Goal: Information Seeking & Learning: Check status

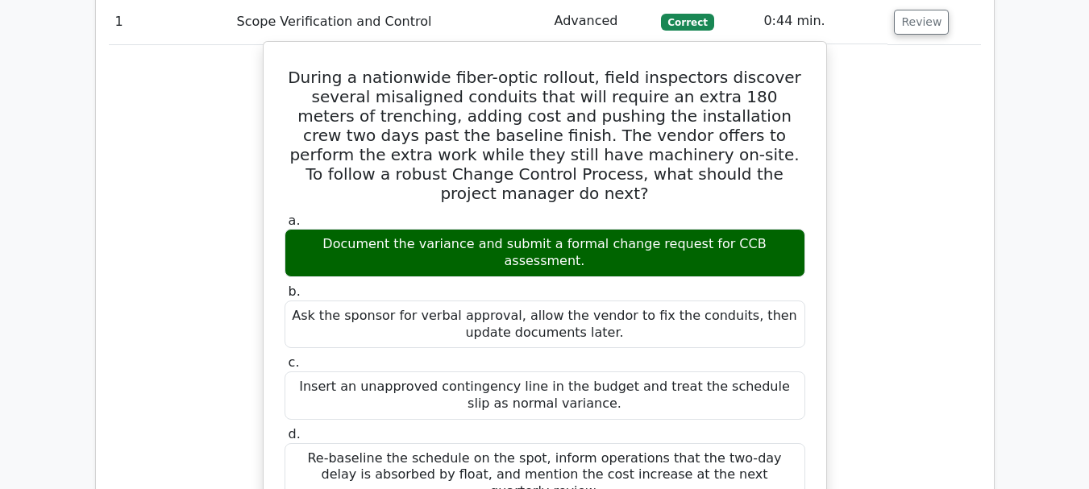
scroll to position [2015, 0]
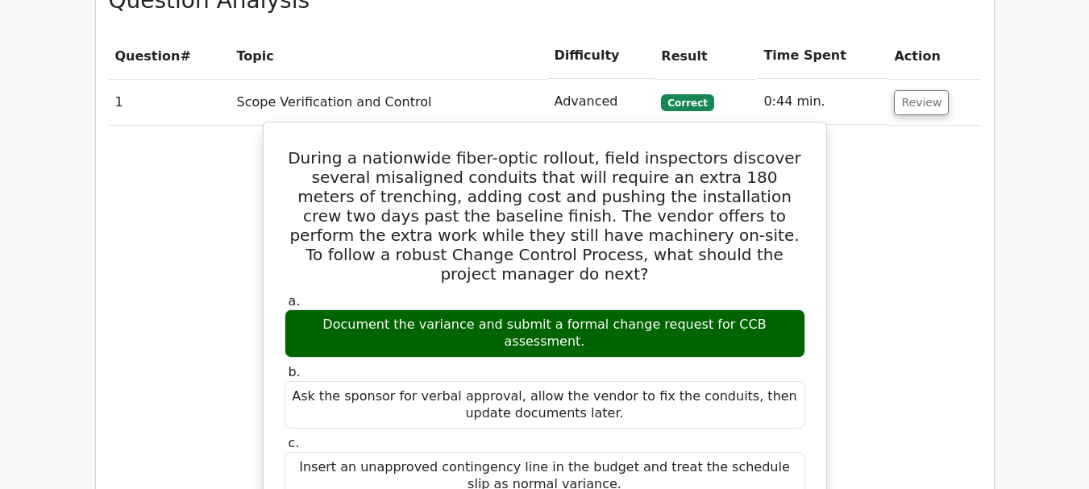
click at [542, 148] on h5 "During a nationwide fiber-optic rollout, field inspectors discover several misa…" at bounding box center [545, 215] width 524 height 135
copy h5 "rollout"
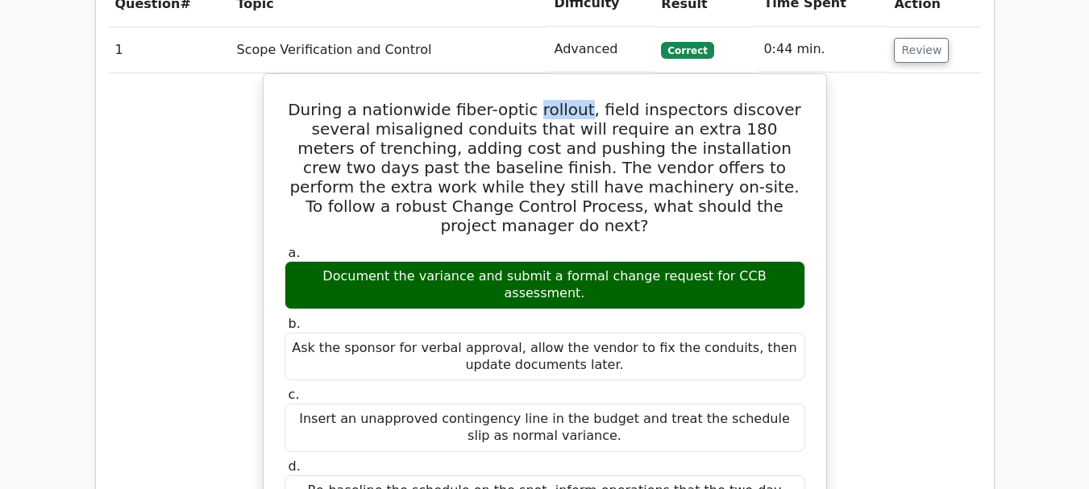
scroll to position [2095, 0]
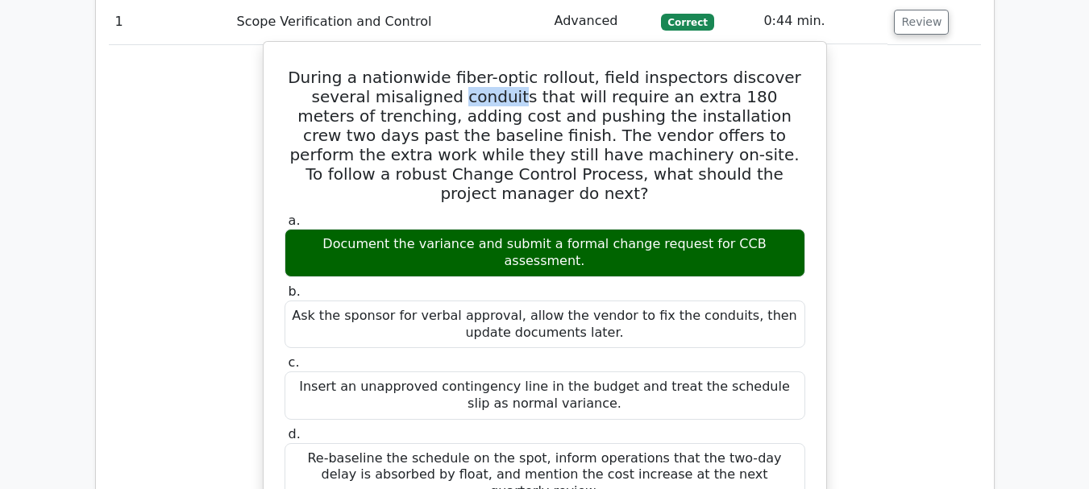
drag, startPoint x: 373, startPoint y: 22, endPoint x: 426, endPoint y: 19, distance: 53.2
click at [430, 68] on h5 "During a nationwide fiber-optic rollout, field inspectors discover several misa…" at bounding box center [545, 135] width 524 height 135
copy h5 "conduit"
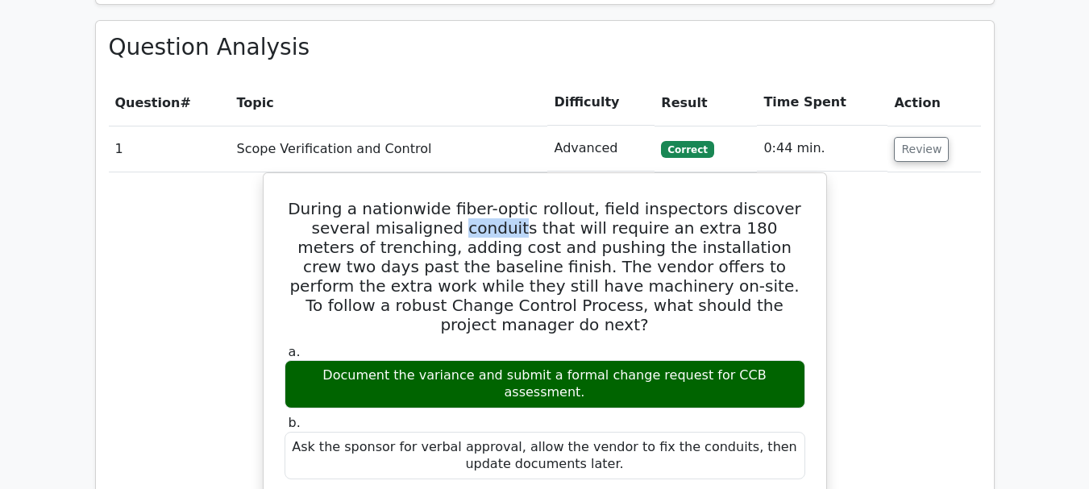
scroll to position [1934, 0]
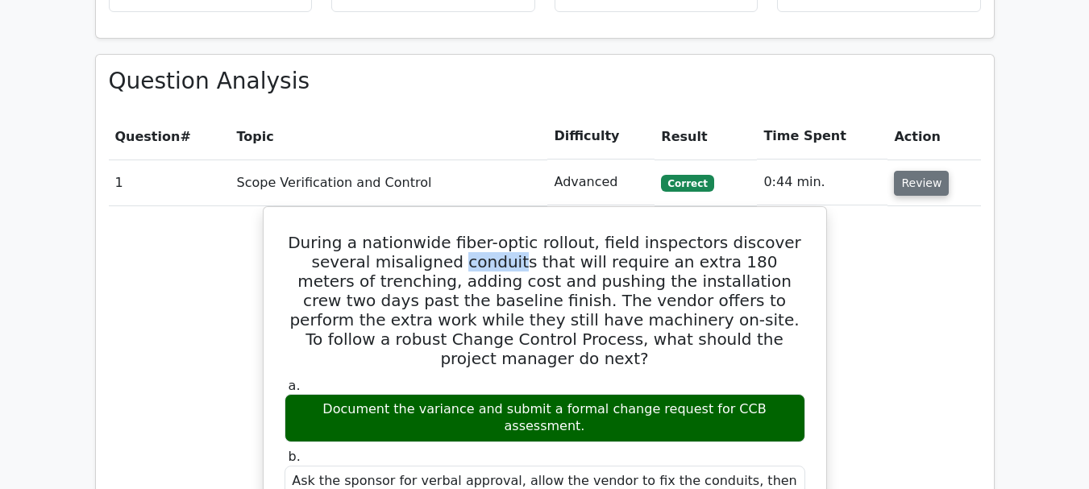
click at [912, 171] on button "Review" at bounding box center [921, 183] width 55 height 25
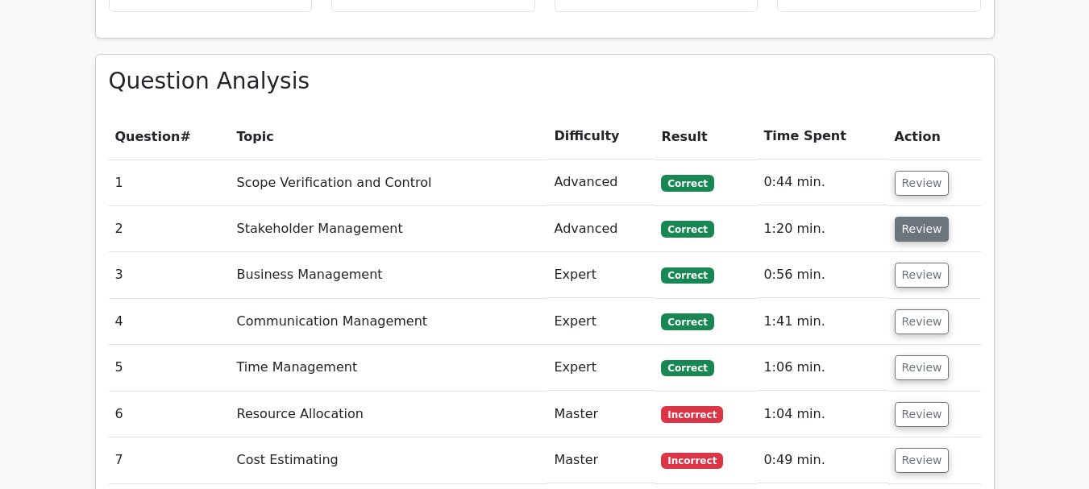
click at [915, 217] on button "Review" at bounding box center [922, 229] width 55 height 25
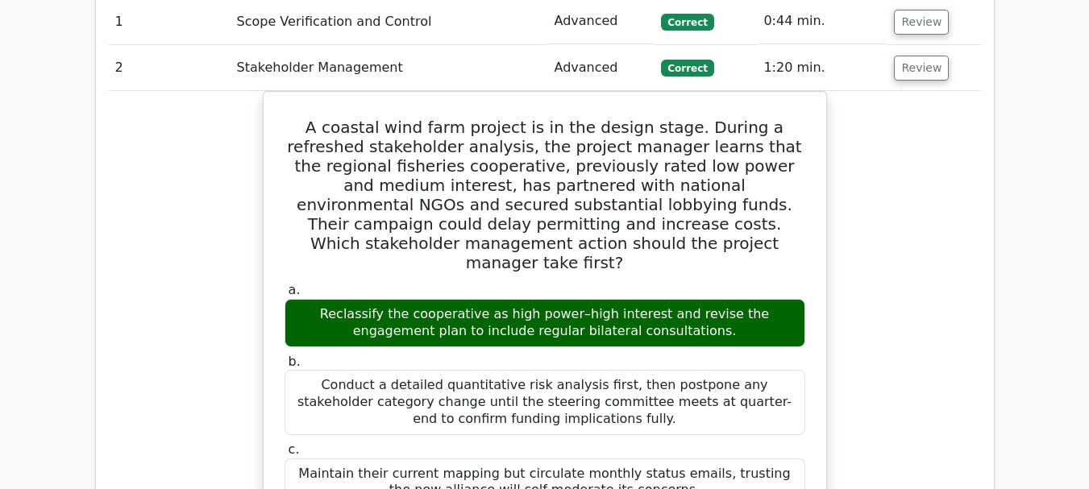
scroll to position [2015, 0]
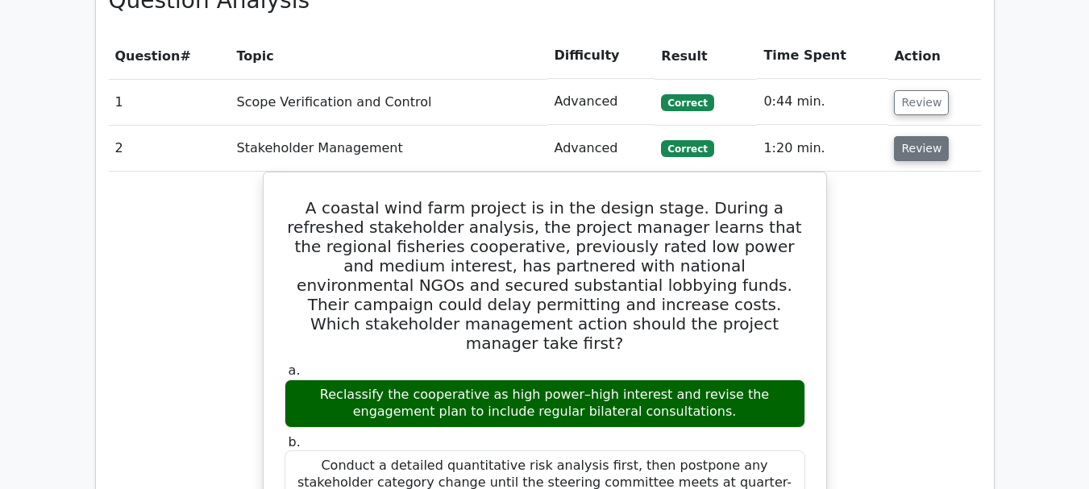
click at [923, 136] on button "Review" at bounding box center [921, 148] width 55 height 25
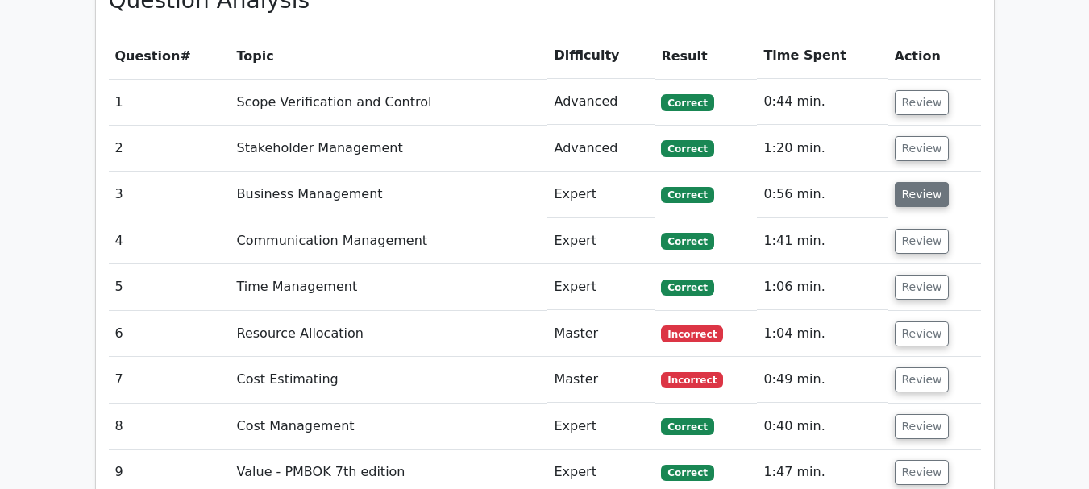
click at [920, 182] on button "Review" at bounding box center [922, 194] width 55 height 25
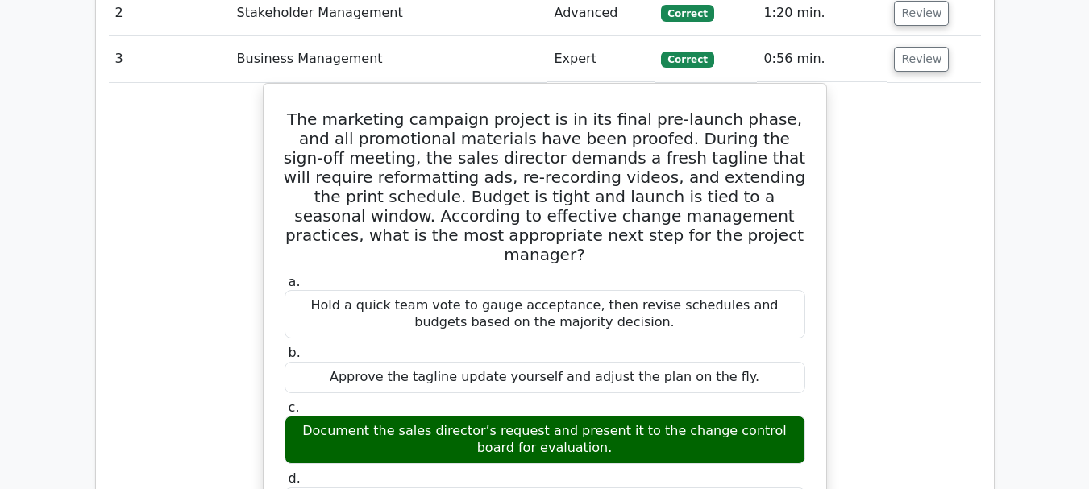
scroll to position [2176, 0]
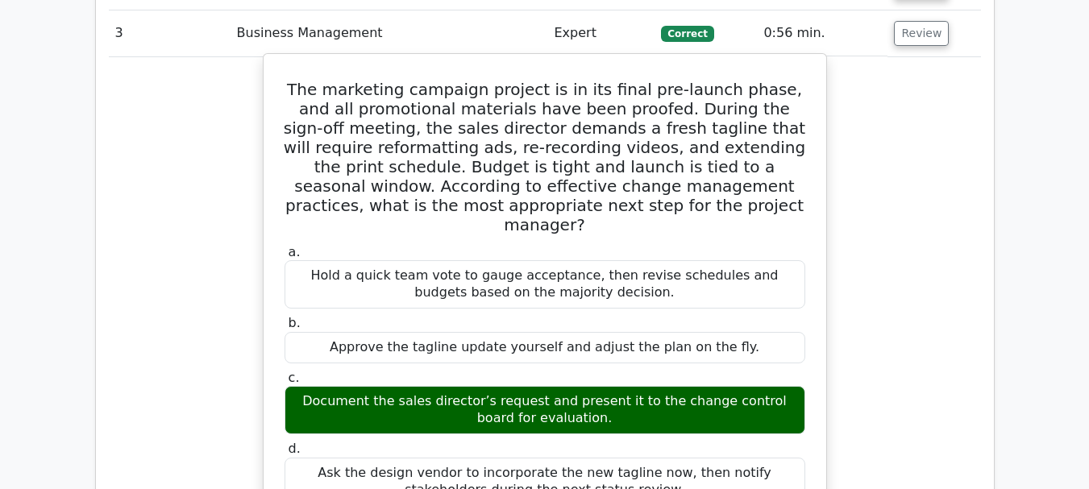
click at [558, 80] on h5 "The marketing campaign project is in its final pre-launch phase, and all promot…" at bounding box center [545, 157] width 524 height 155
copy h5 "tagline"
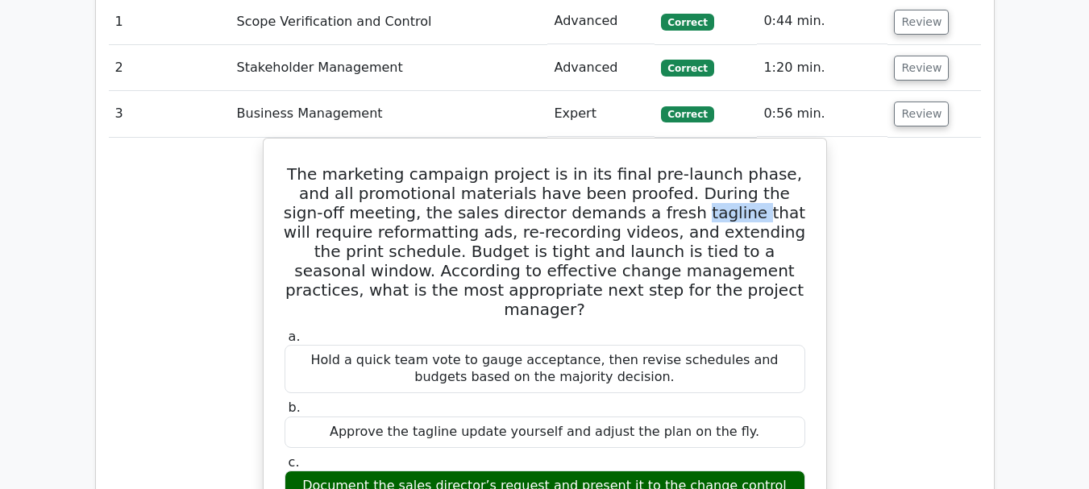
scroll to position [2015, 0]
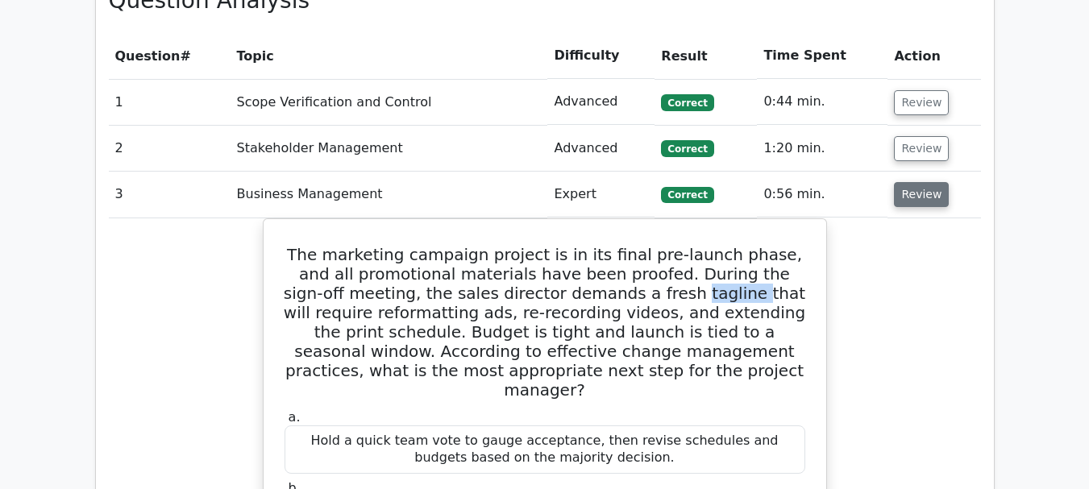
click at [922, 182] on button "Review" at bounding box center [921, 194] width 55 height 25
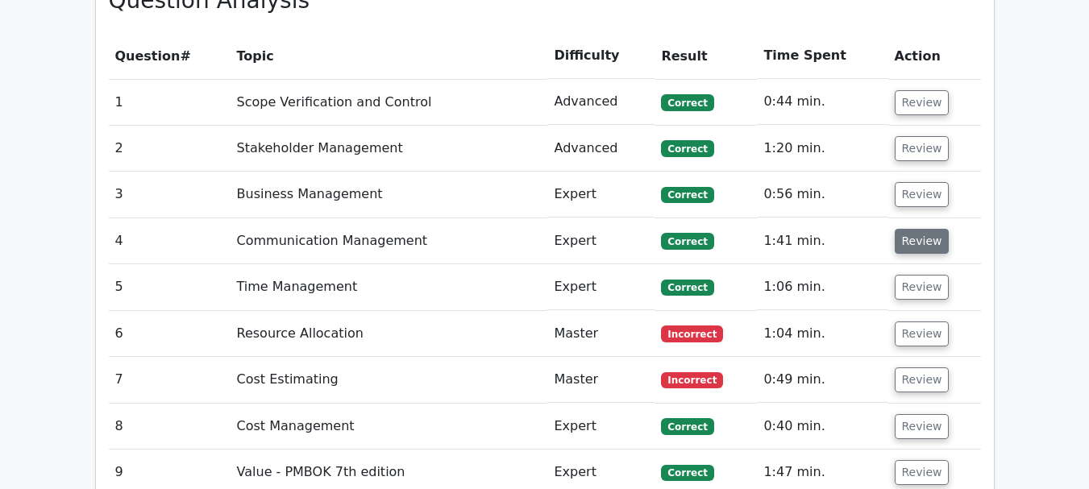
click at [919, 229] on button "Review" at bounding box center [922, 241] width 55 height 25
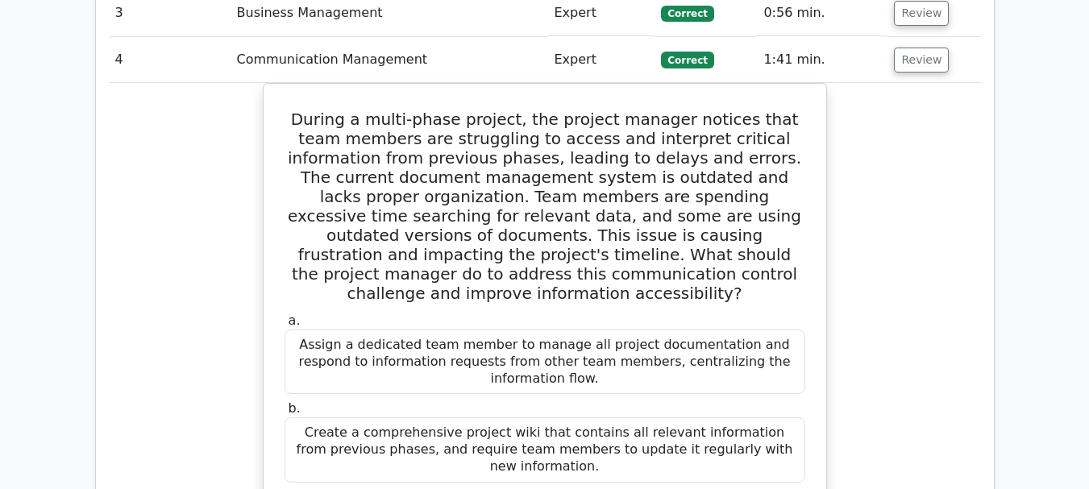
scroll to position [2095, 0]
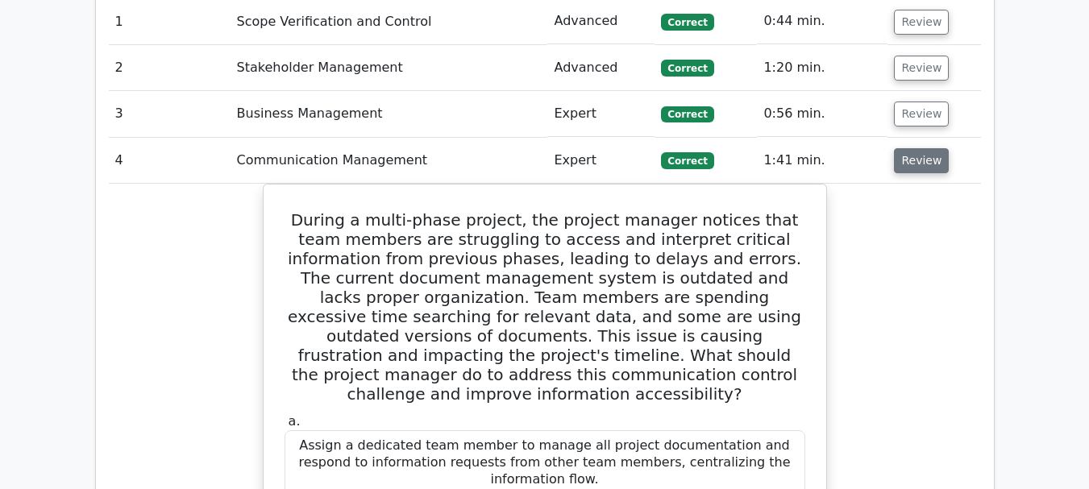
click at [924, 148] on button "Review" at bounding box center [921, 160] width 55 height 25
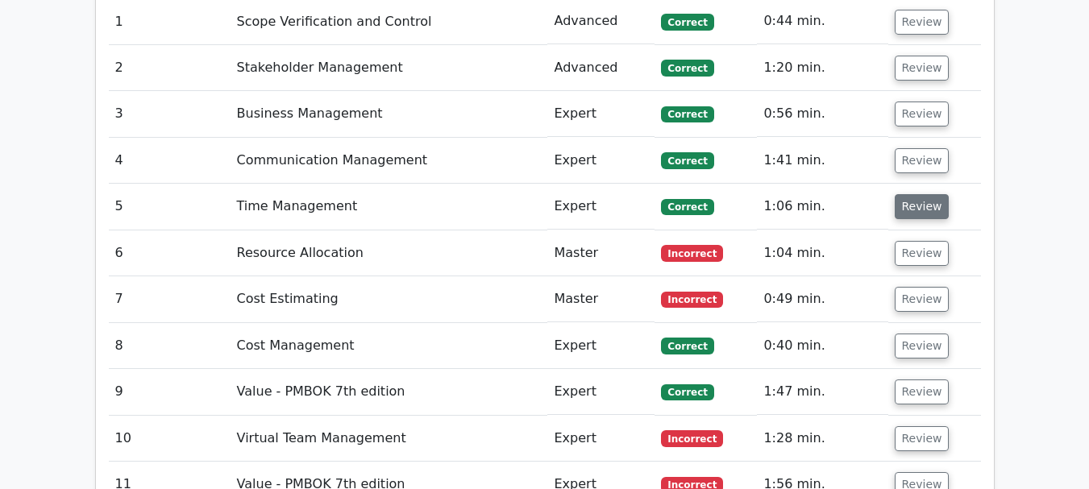
click at [913, 194] on button "Review" at bounding box center [922, 206] width 55 height 25
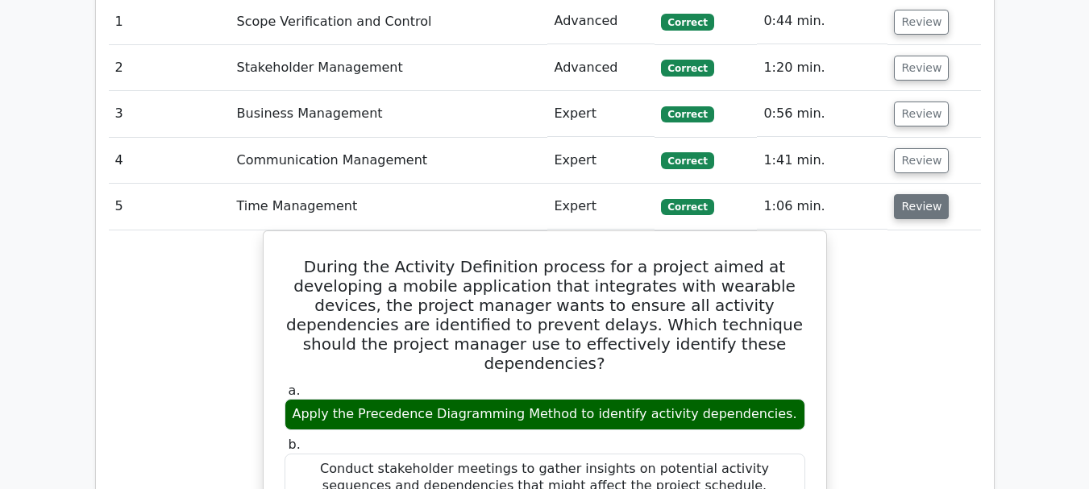
click at [914, 194] on button "Review" at bounding box center [921, 206] width 55 height 25
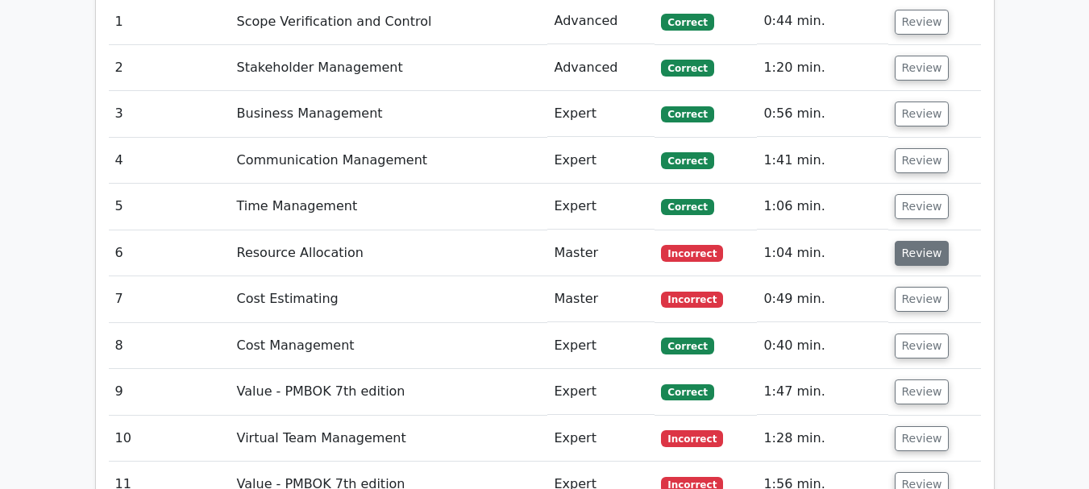
click at [920, 241] on button "Review" at bounding box center [922, 253] width 55 height 25
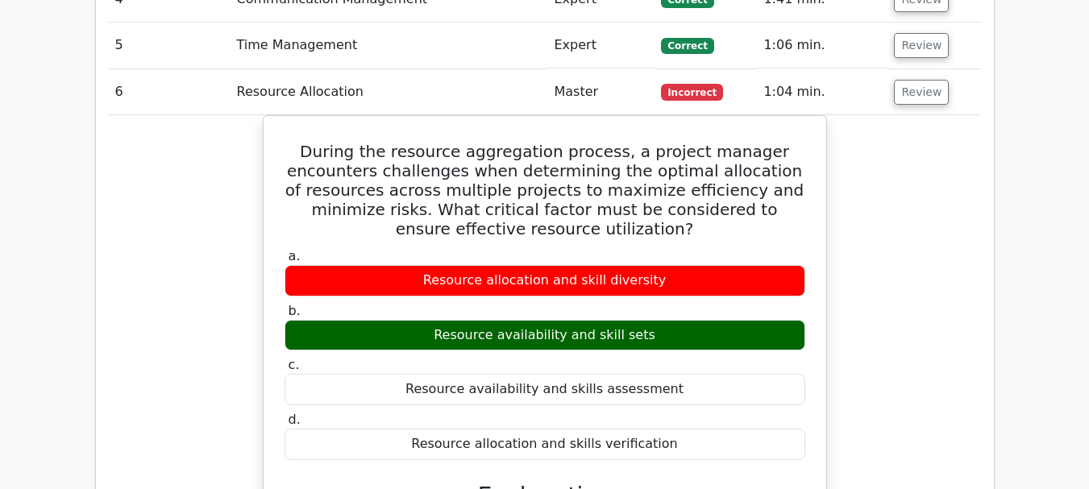
scroll to position [2176, 0]
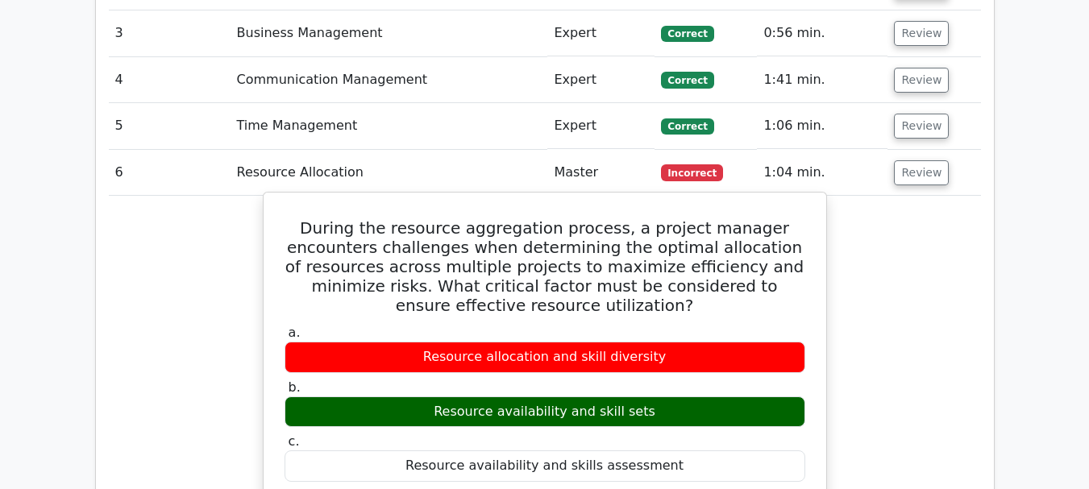
drag, startPoint x: 449, startPoint y: 334, endPoint x: 654, endPoint y: 338, distance: 204.7
click at [654, 396] on div "Resource availability and skill sets" at bounding box center [544, 411] width 521 height 31
copy div "Resource availability and skill sets"
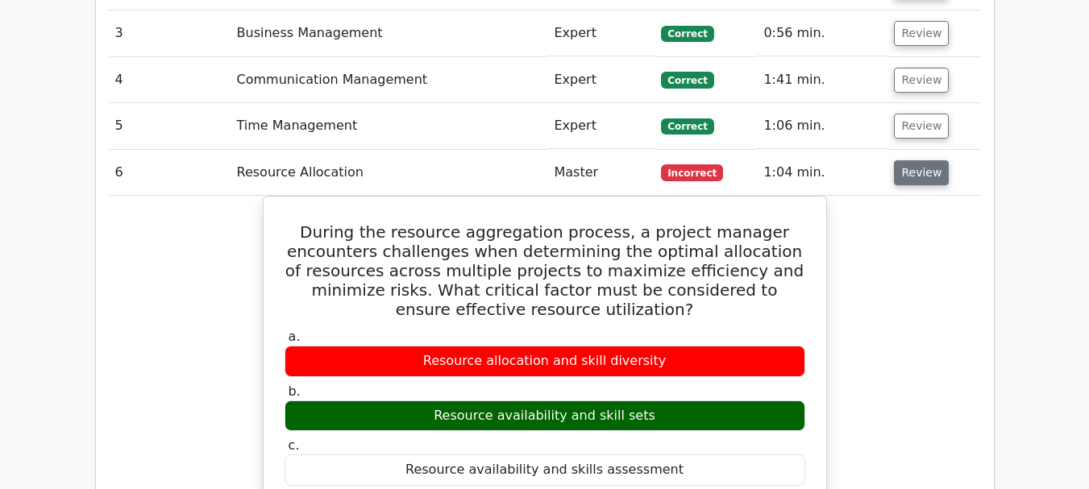
click at [920, 160] on button "Review" at bounding box center [921, 172] width 55 height 25
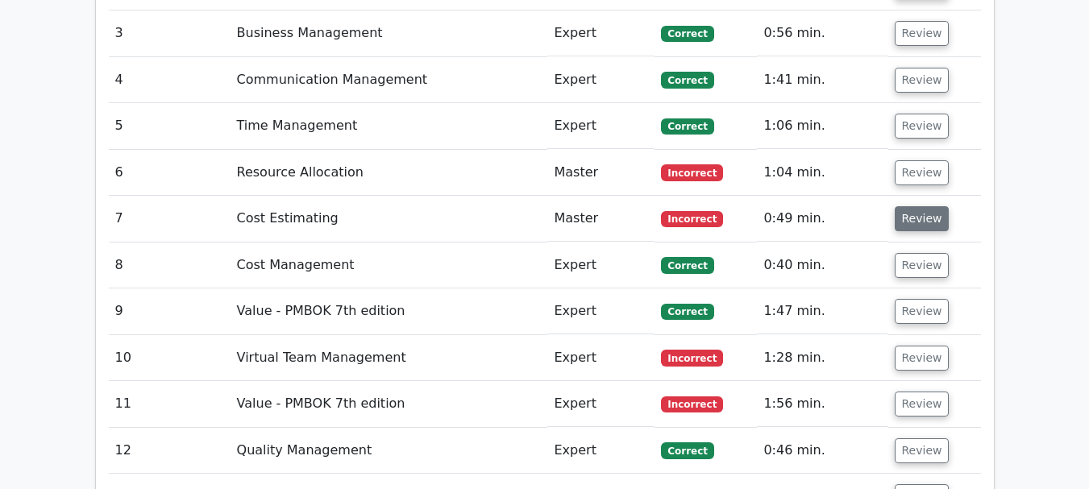
click at [923, 206] on button "Review" at bounding box center [922, 218] width 55 height 25
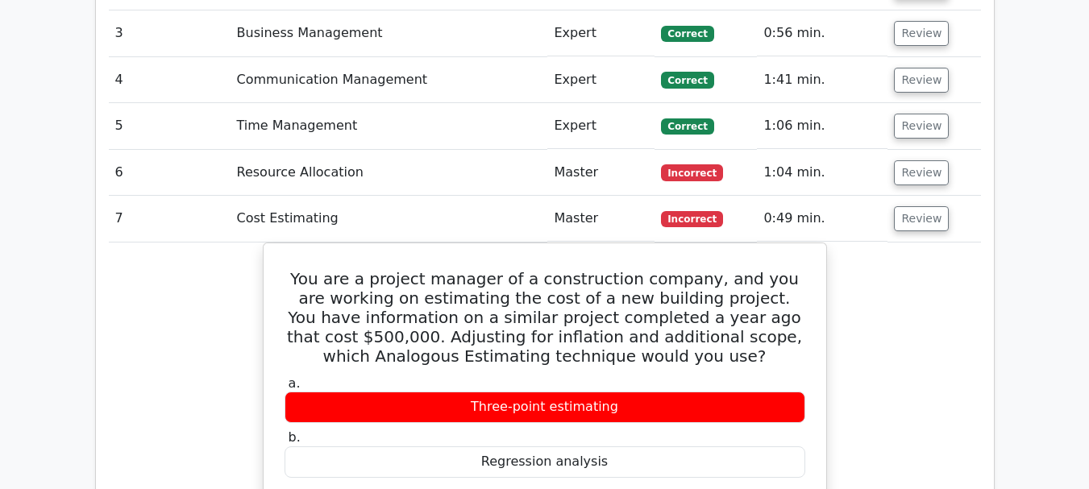
scroll to position [2256, 0]
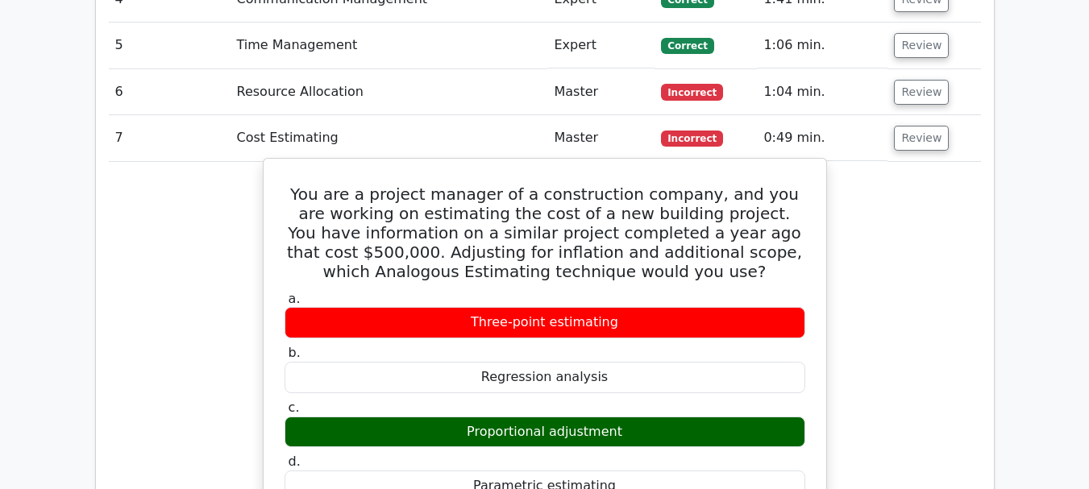
drag, startPoint x: 474, startPoint y: 354, endPoint x: 617, endPoint y: 350, distance: 143.5
click at [617, 417] on div "Proportional adjustment" at bounding box center [544, 432] width 521 height 31
copy div "Proportional adjustment"
drag, startPoint x: 600, startPoint y: 303, endPoint x: 489, endPoint y: 302, distance: 111.2
click at [489, 362] on div "Regression analysis" at bounding box center [544, 377] width 521 height 31
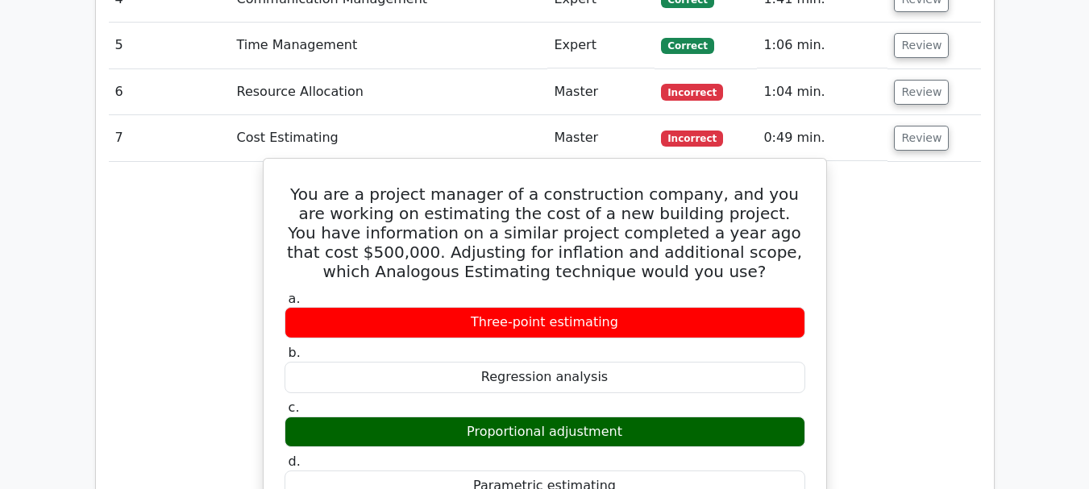
copy div "Regression analysis"
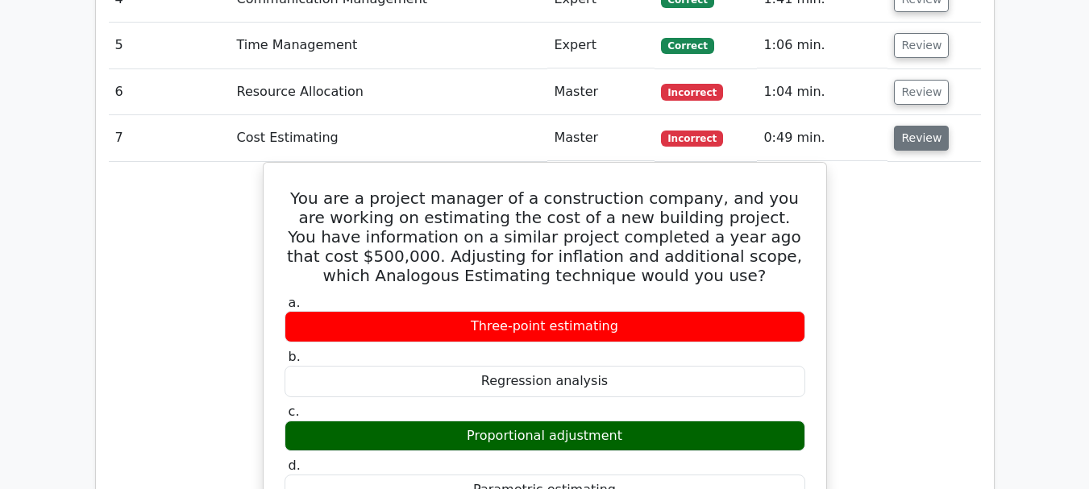
click at [912, 126] on button "Review" at bounding box center [921, 138] width 55 height 25
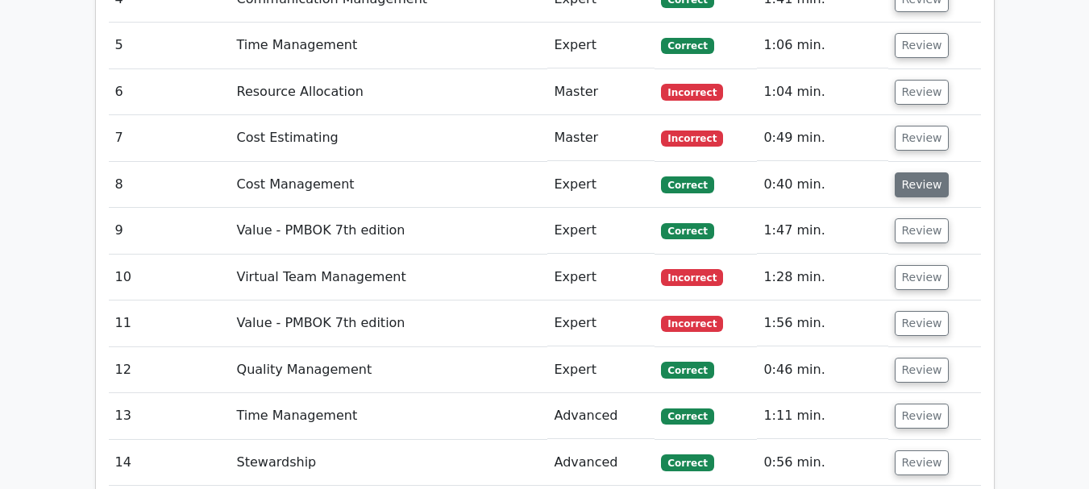
click at [913, 172] on button "Review" at bounding box center [922, 184] width 55 height 25
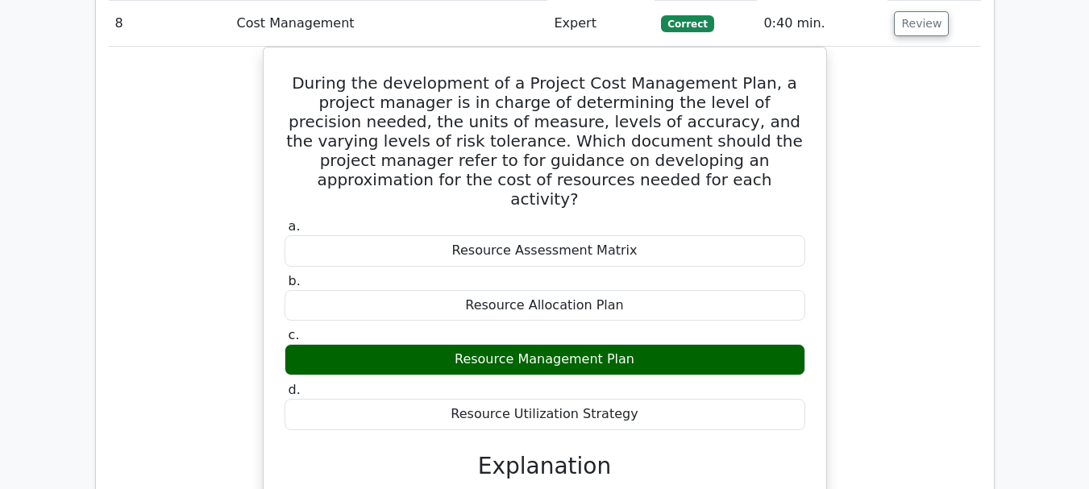
scroll to position [2337, 0]
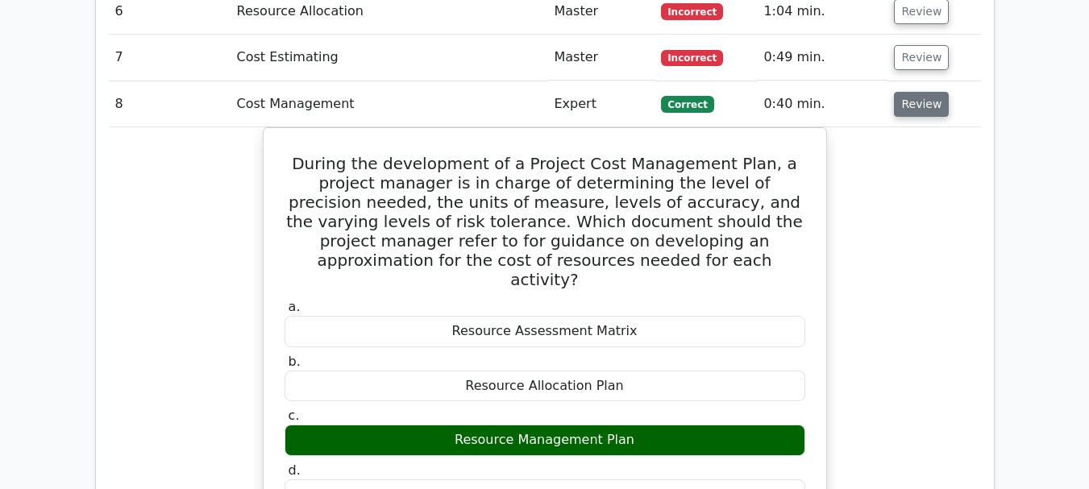
click at [916, 92] on button "Review" at bounding box center [921, 104] width 55 height 25
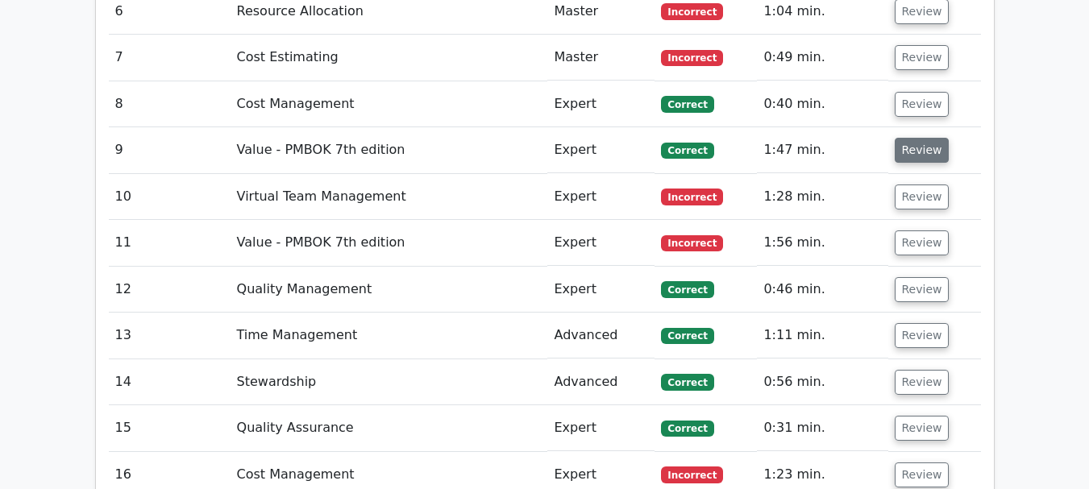
click at [925, 138] on button "Review" at bounding box center [922, 150] width 55 height 25
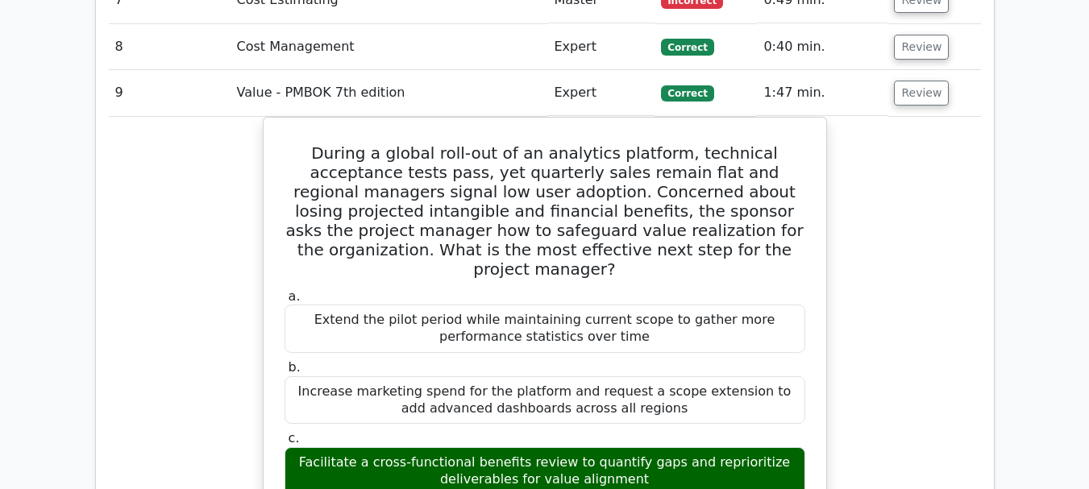
scroll to position [2418, 0]
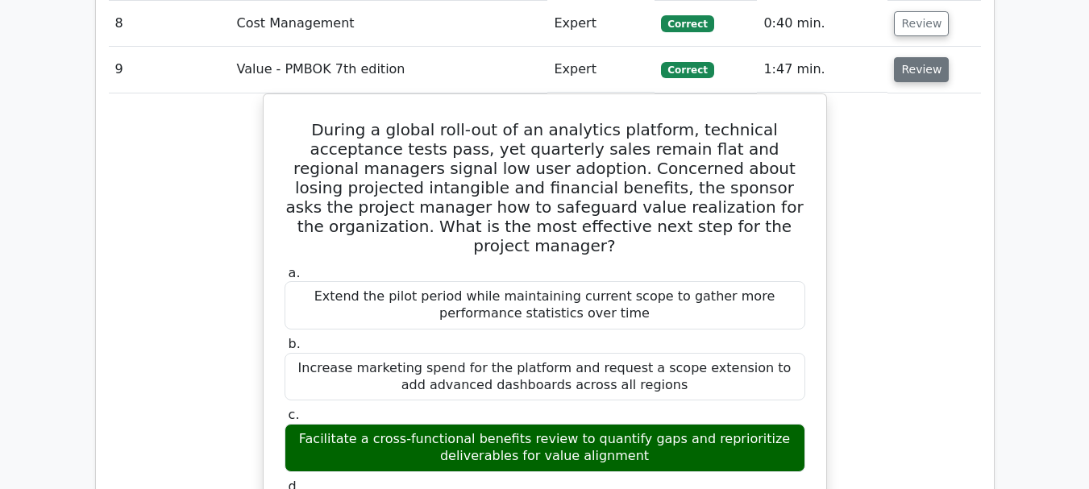
click at [920, 57] on button "Review" at bounding box center [921, 69] width 55 height 25
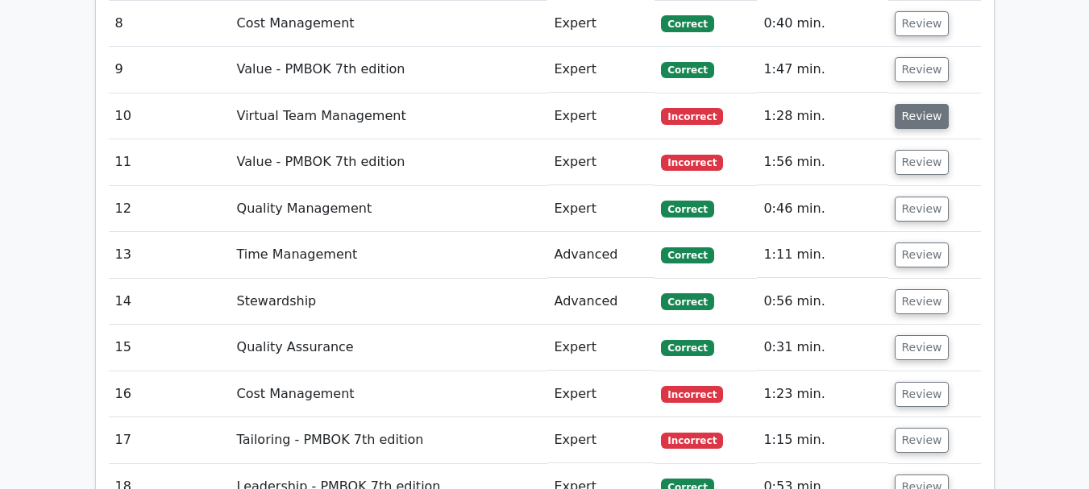
click at [922, 104] on button "Review" at bounding box center [922, 116] width 55 height 25
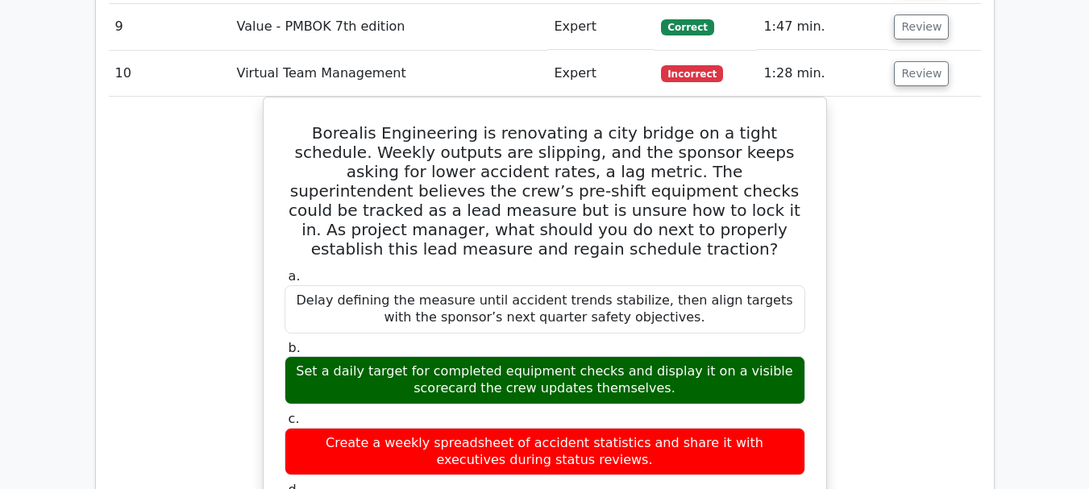
scroll to position [2498, 0]
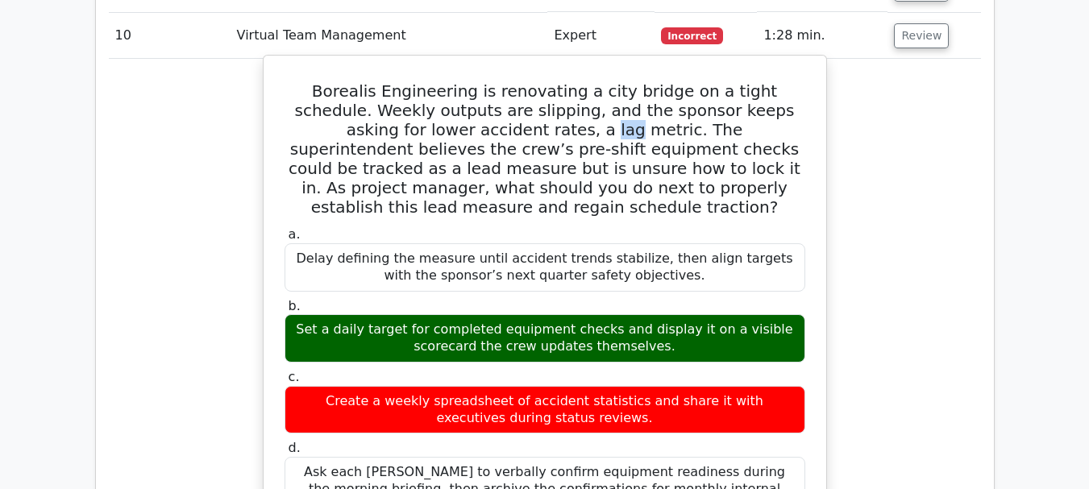
drag, startPoint x: 406, startPoint y: 53, endPoint x: 425, endPoint y: 59, distance: 19.4
click at [425, 81] on h5 "Borealis Engineering is renovating a city bridge on a tight schedule. Weekly ou…" at bounding box center [545, 148] width 524 height 135
copy h5 "lag"
click at [563, 81] on h5 "Borealis Engineering is renovating a city bridge on a tight schedule. Weekly ou…" at bounding box center [545, 148] width 524 height 135
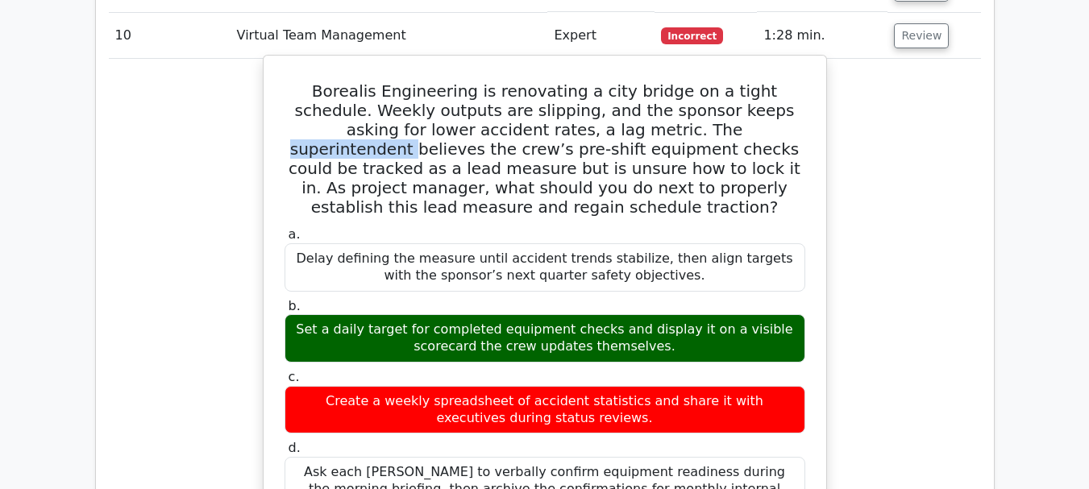
copy h5 "superintendent"
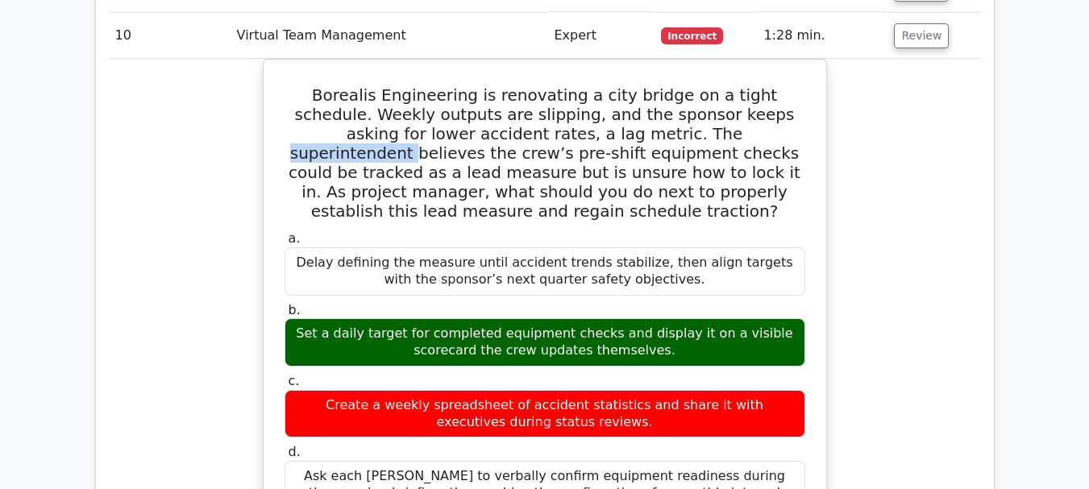
scroll to position [2418, 0]
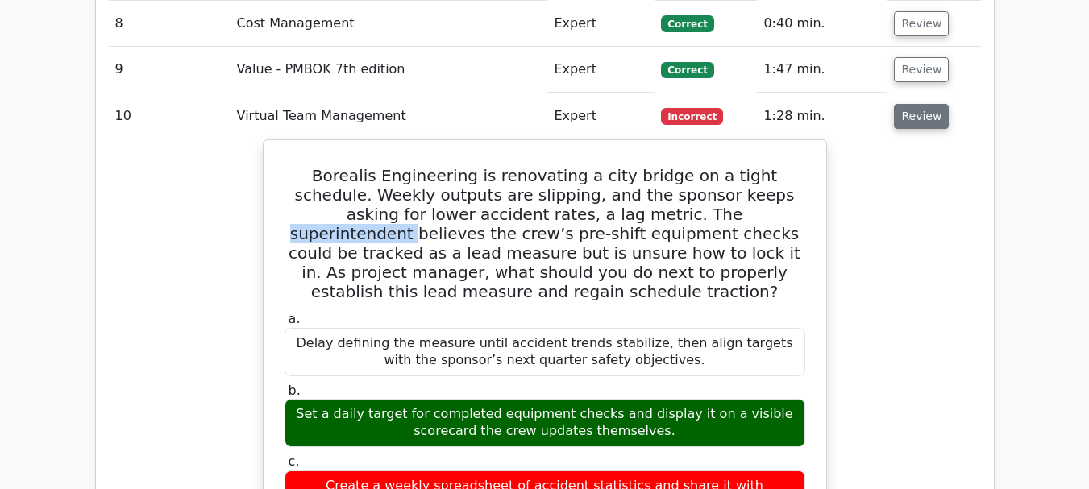
click at [915, 104] on button "Review" at bounding box center [921, 116] width 55 height 25
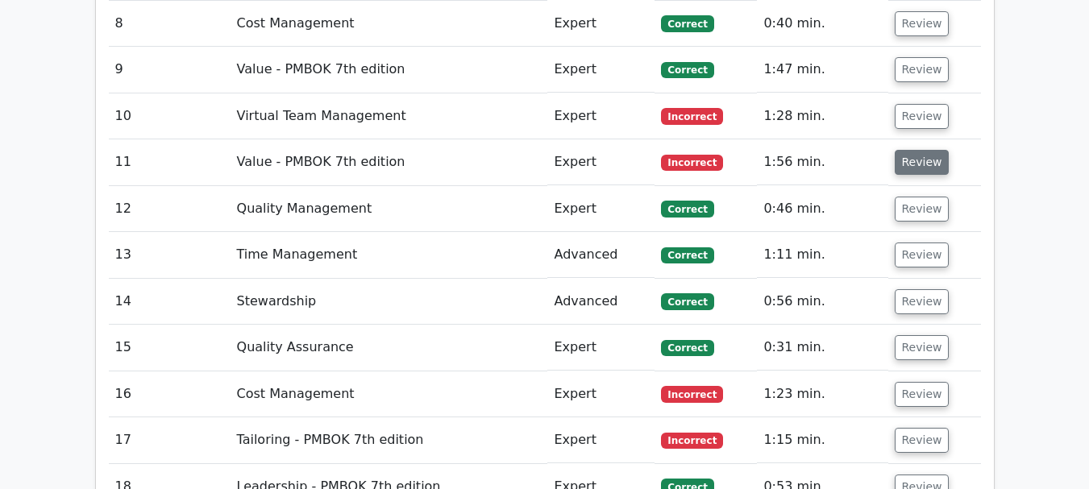
click at [918, 150] on button "Review" at bounding box center [922, 162] width 55 height 25
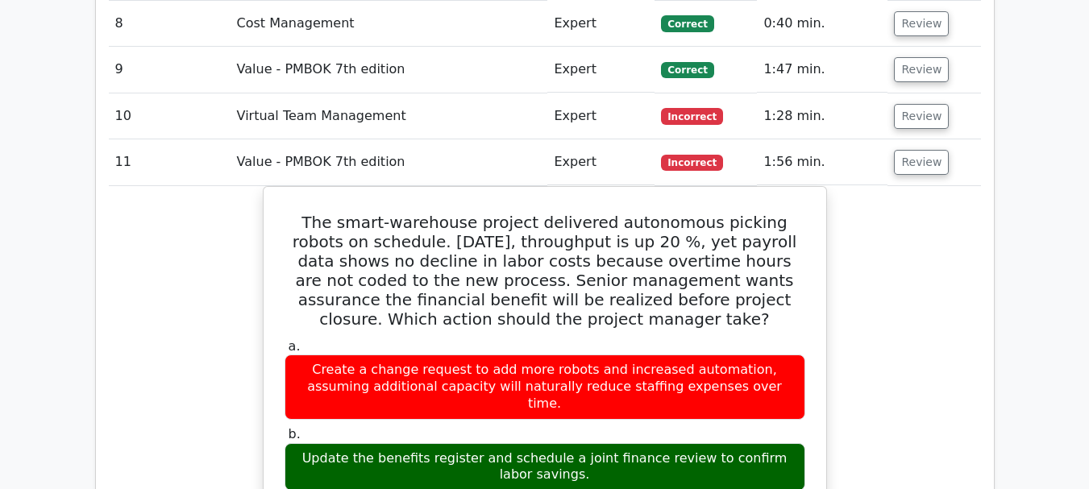
scroll to position [2498, 0]
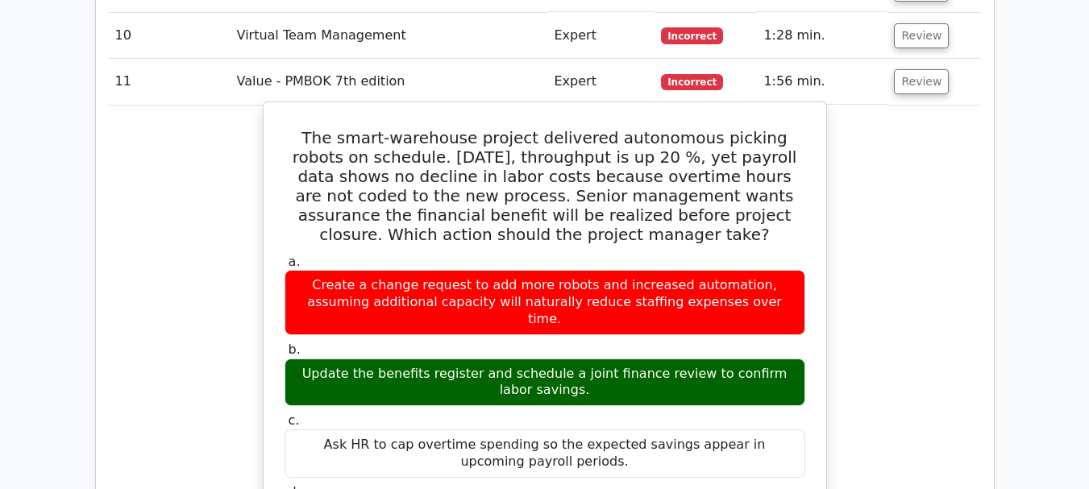
click at [406, 128] on h5 "The smart-warehouse project delivered autonomous picking robots on schedule. [D…" at bounding box center [545, 186] width 524 height 116
copy h5 "warehouse"
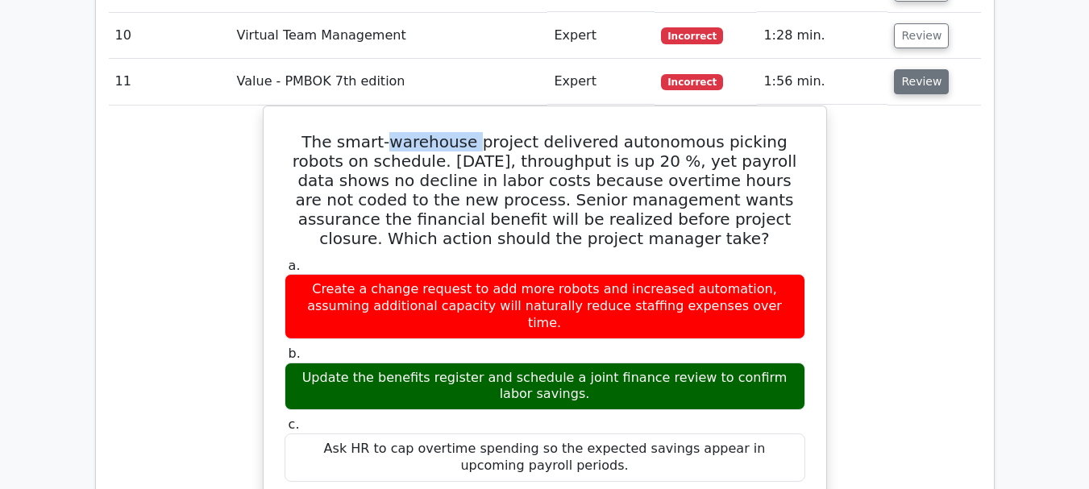
click at [924, 69] on button "Review" at bounding box center [921, 81] width 55 height 25
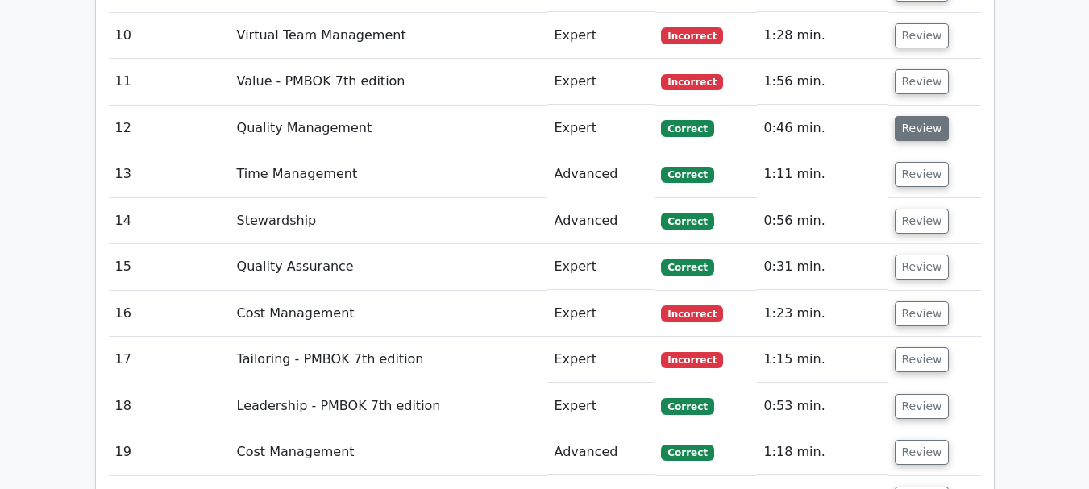
click at [911, 116] on button "Review" at bounding box center [922, 128] width 55 height 25
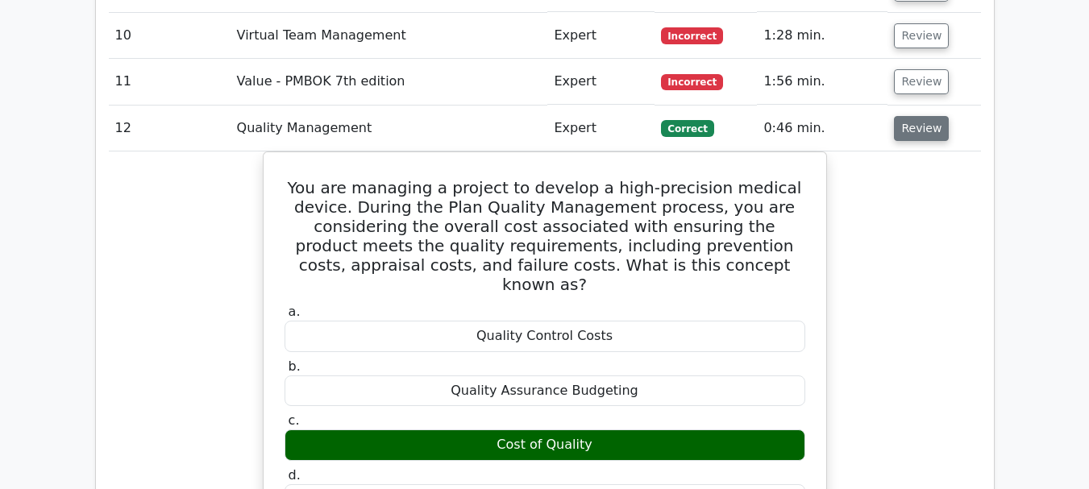
click at [915, 116] on button "Review" at bounding box center [921, 128] width 55 height 25
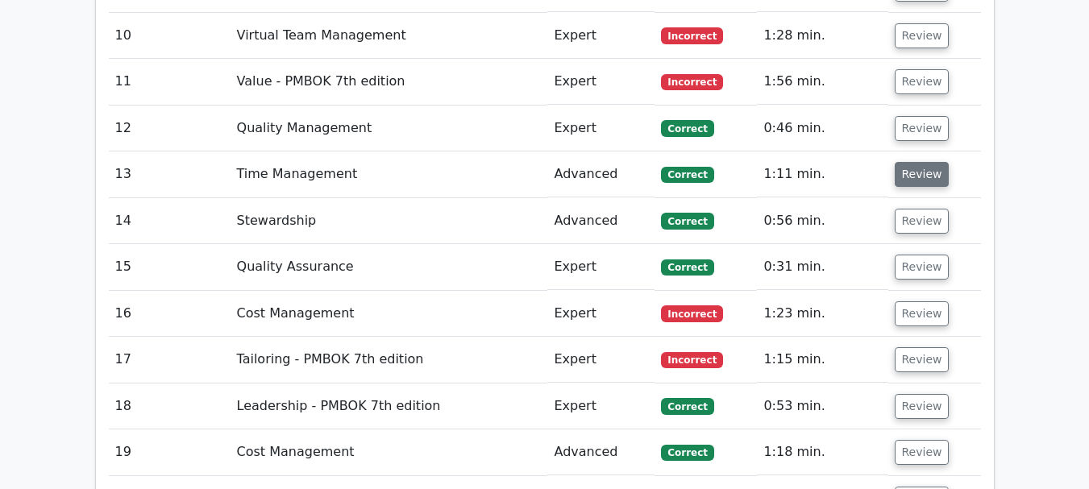
click at [912, 162] on button "Review" at bounding box center [922, 174] width 55 height 25
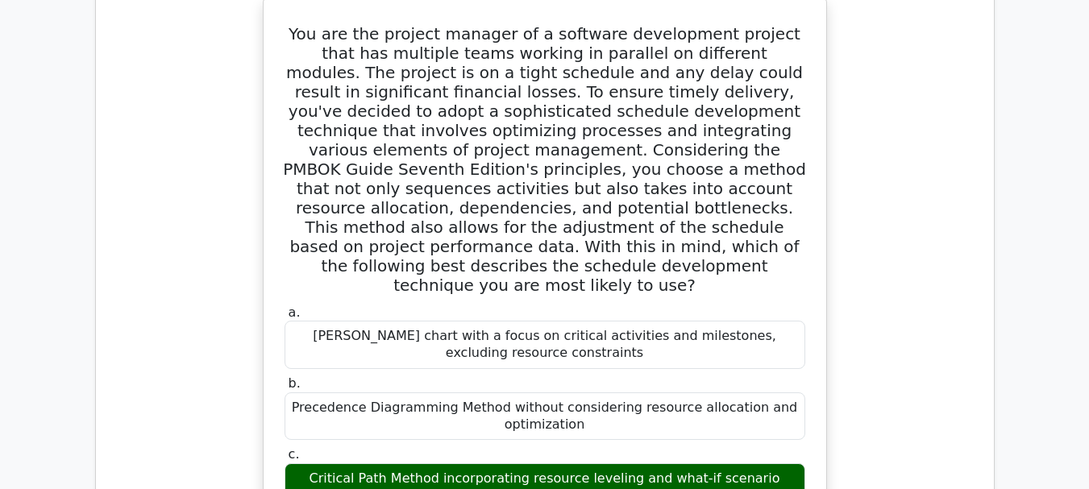
scroll to position [2659, 0]
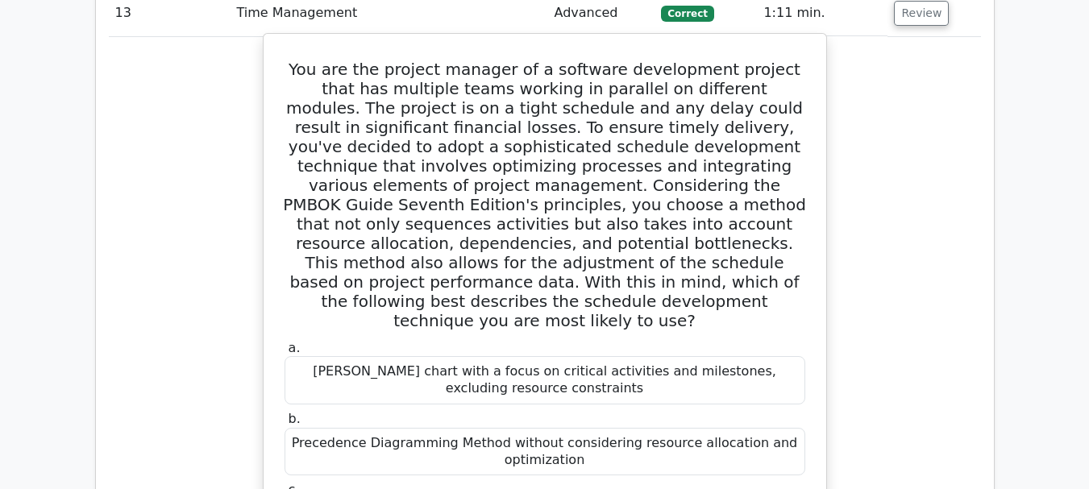
drag, startPoint x: 513, startPoint y: 416, endPoint x: 612, endPoint y: 421, distance: 99.2
copy div "resource leveling"
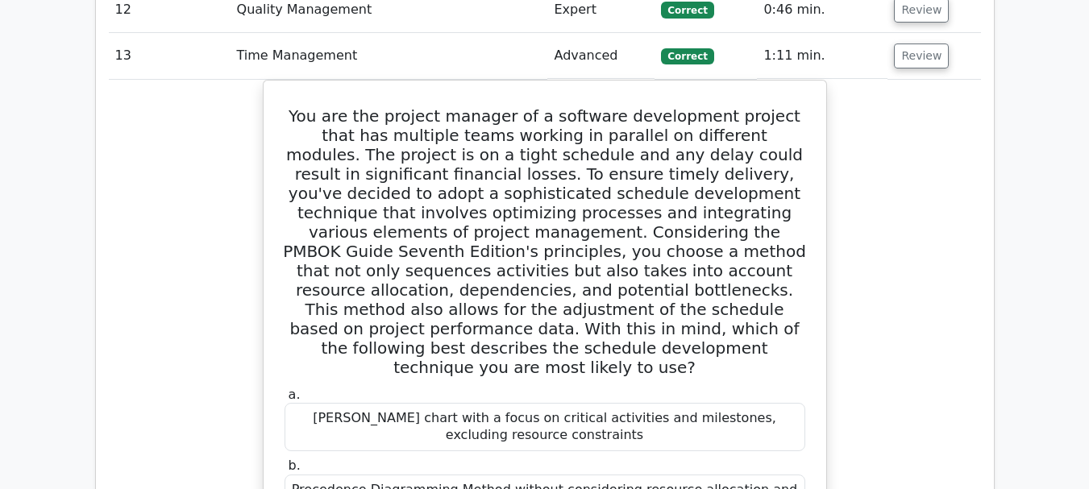
scroll to position [2579, 0]
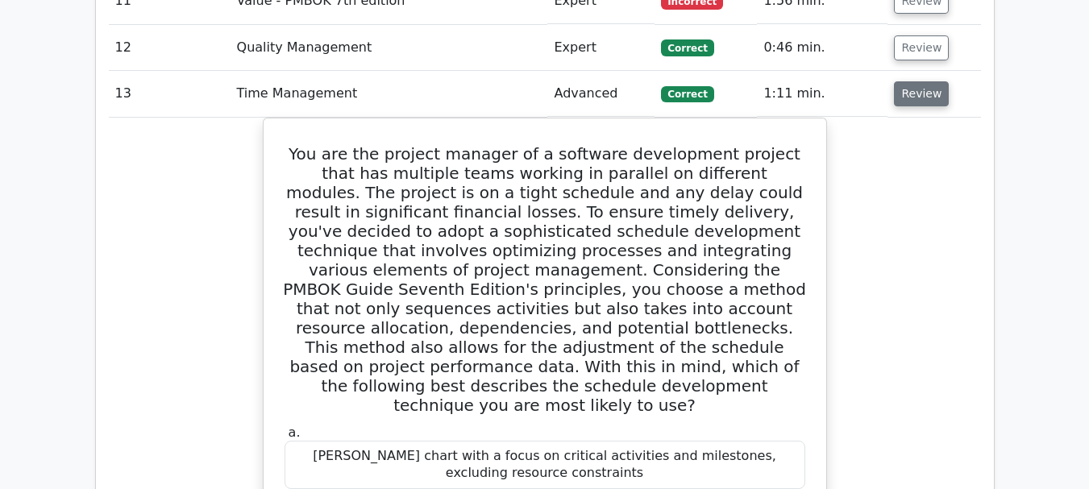
click at [914, 81] on button "Review" at bounding box center [921, 93] width 55 height 25
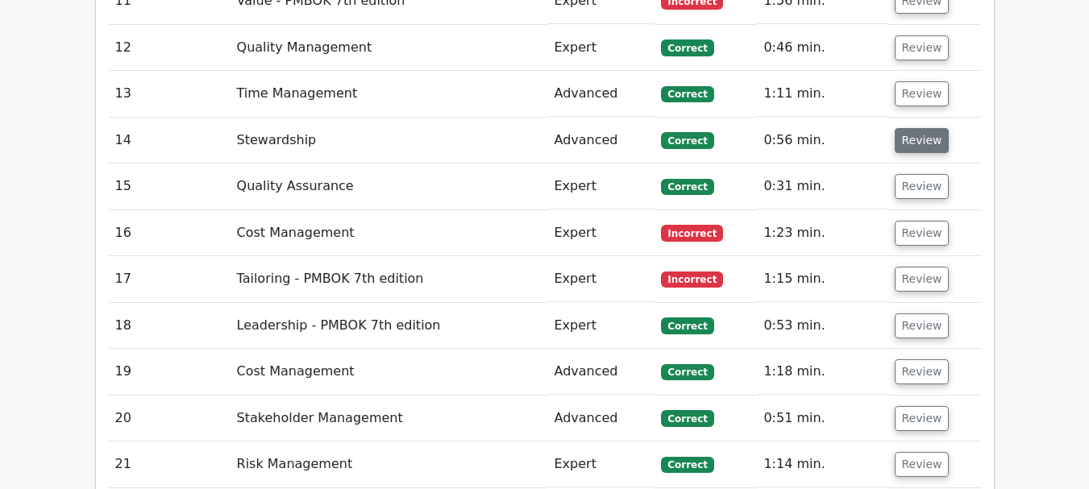
click at [905, 128] on button "Review" at bounding box center [922, 140] width 55 height 25
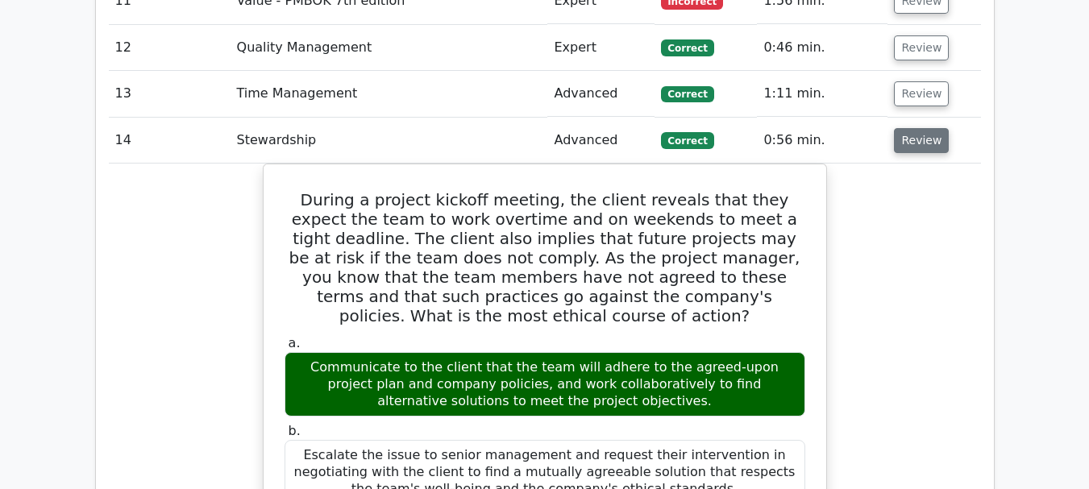
click at [919, 128] on button "Review" at bounding box center [921, 140] width 55 height 25
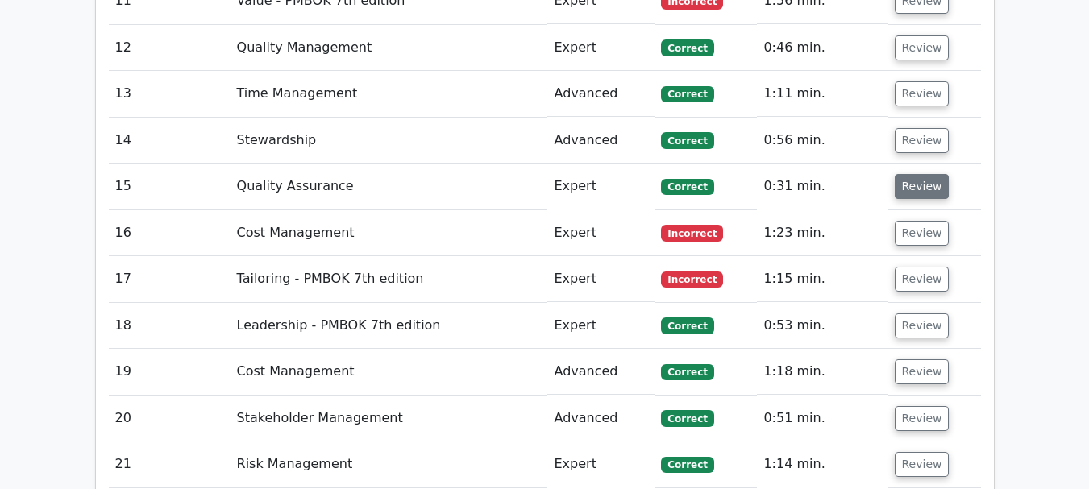
click at [916, 174] on button "Review" at bounding box center [922, 186] width 55 height 25
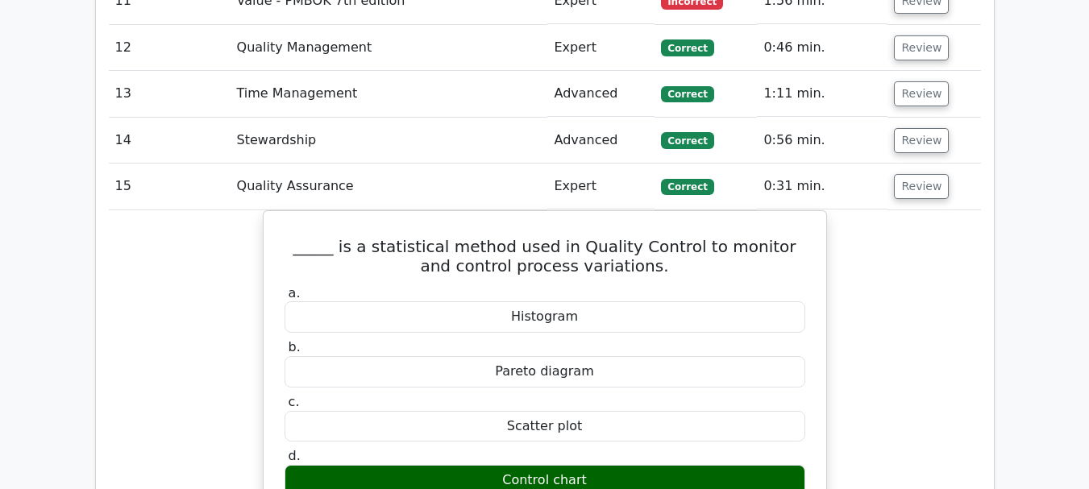
scroll to position [2659, 0]
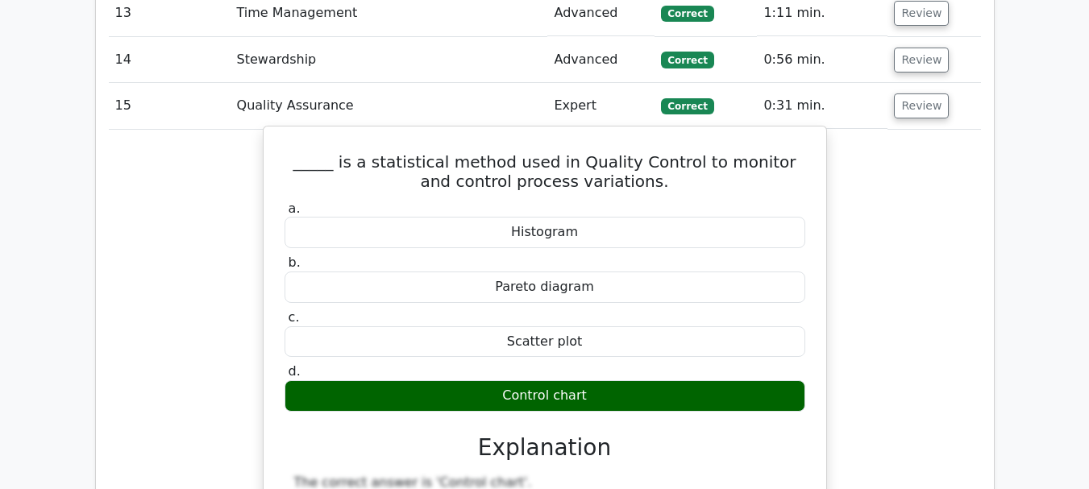
drag, startPoint x: 505, startPoint y: 314, endPoint x: 584, endPoint y: 321, distance: 79.2
click at [584, 380] on div "Control chart" at bounding box center [544, 395] width 521 height 31
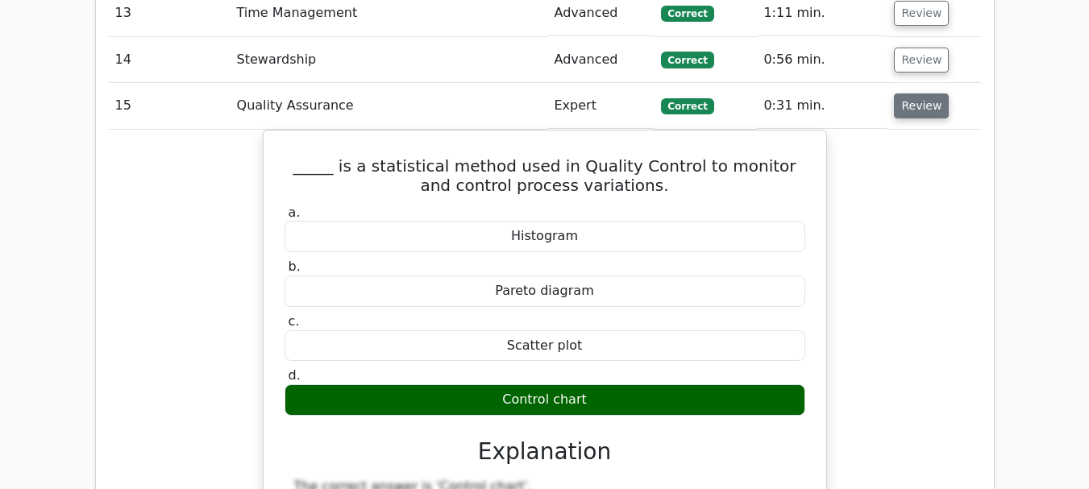
click at [915, 93] on button "Review" at bounding box center [921, 105] width 55 height 25
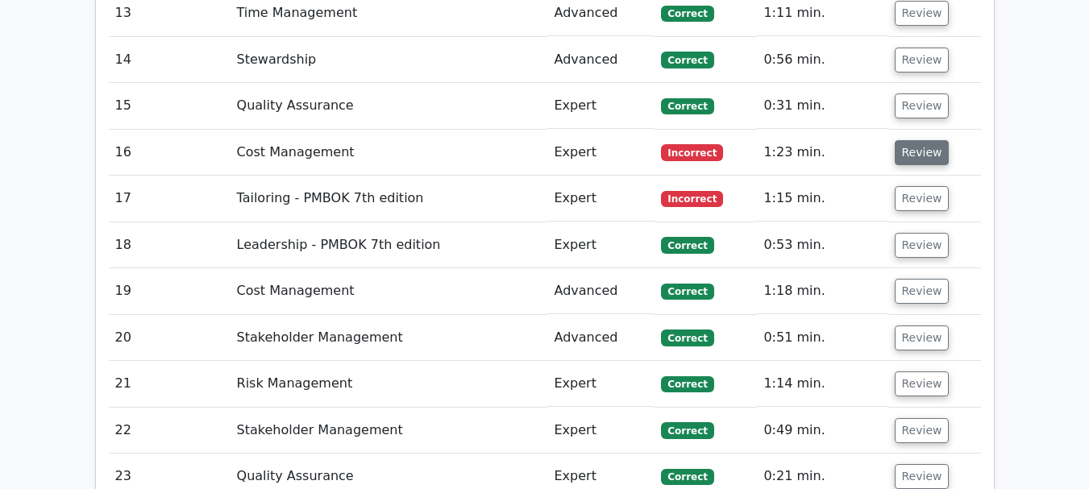
click at [917, 140] on button "Review" at bounding box center [922, 152] width 55 height 25
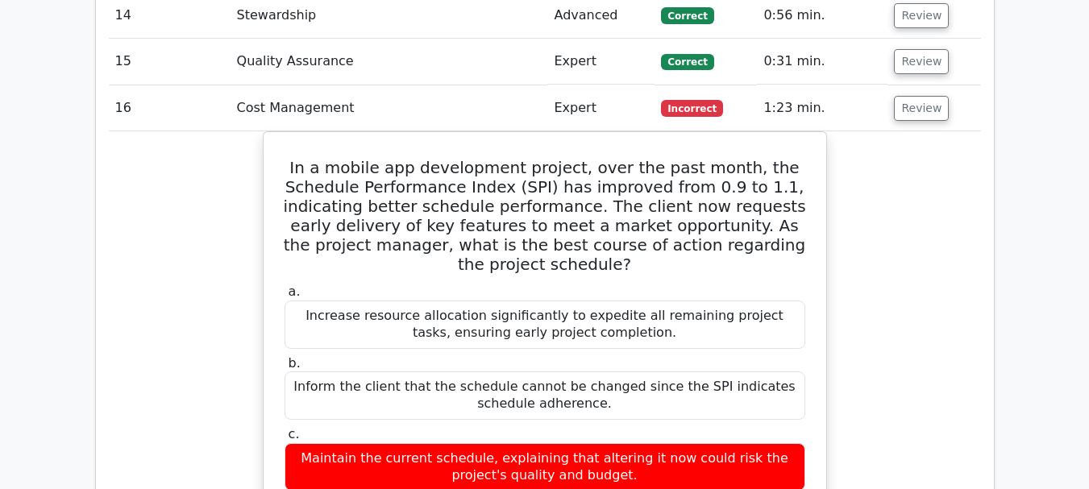
scroll to position [2740, 0]
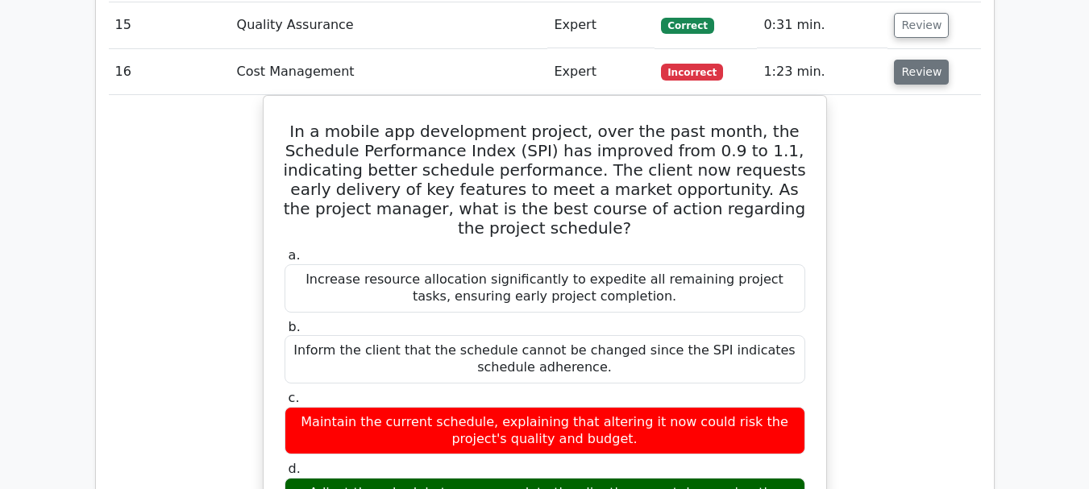
click at [919, 60] on button "Review" at bounding box center [921, 72] width 55 height 25
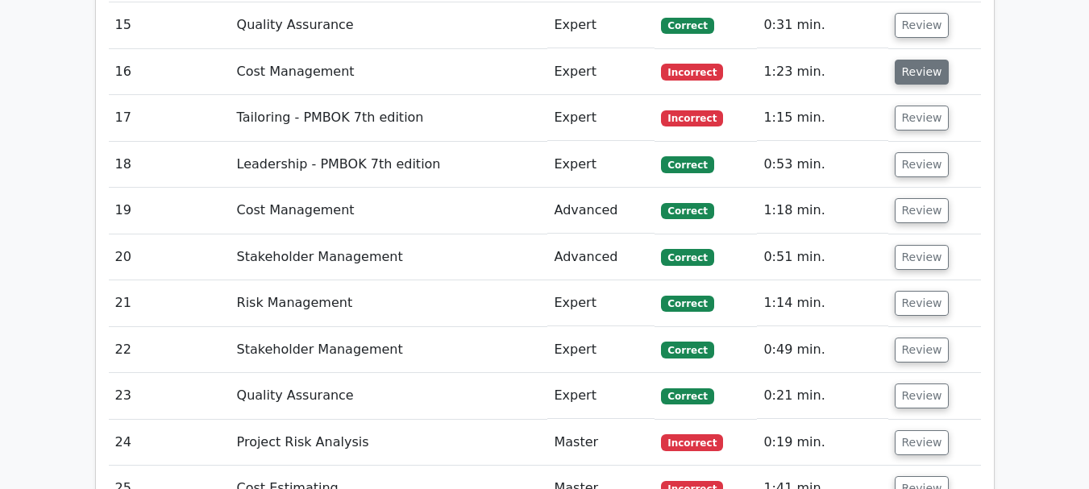
click at [919, 60] on button "Review" at bounding box center [922, 72] width 55 height 25
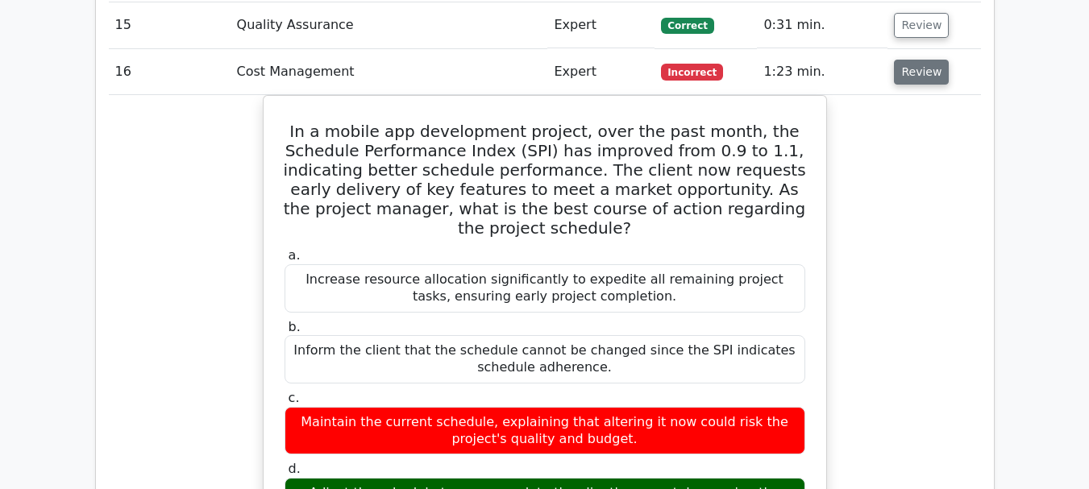
click at [921, 60] on button "Review" at bounding box center [921, 72] width 55 height 25
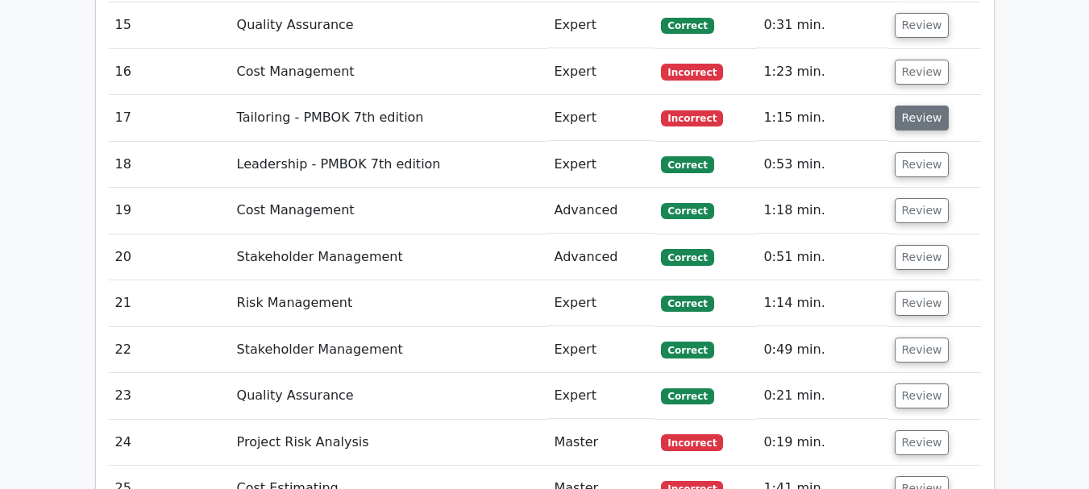
click at [920, 106] on button "Review" at bounding box center [922, 118] width 55 height 25
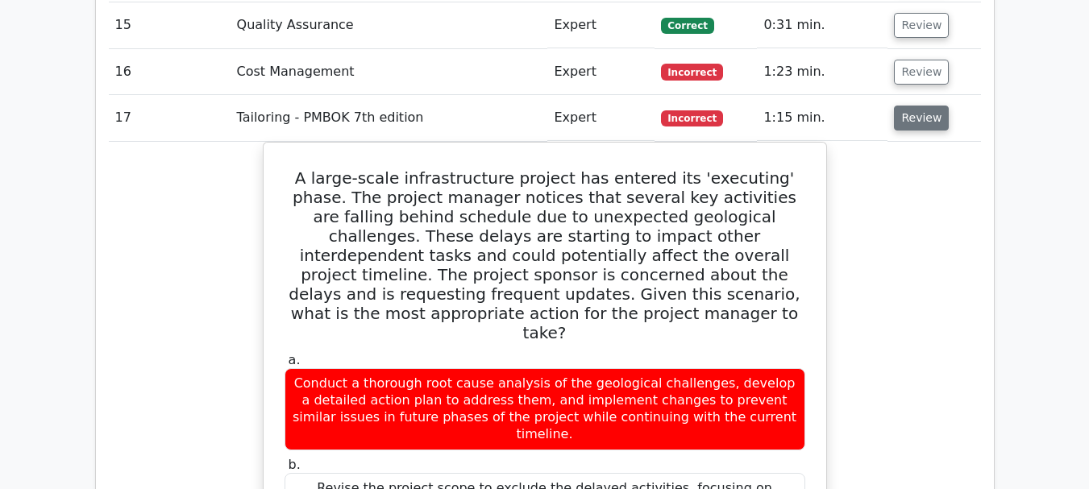
click at [909, 106] on button "Review" at bounding box center [921, 118] width 55 height 25
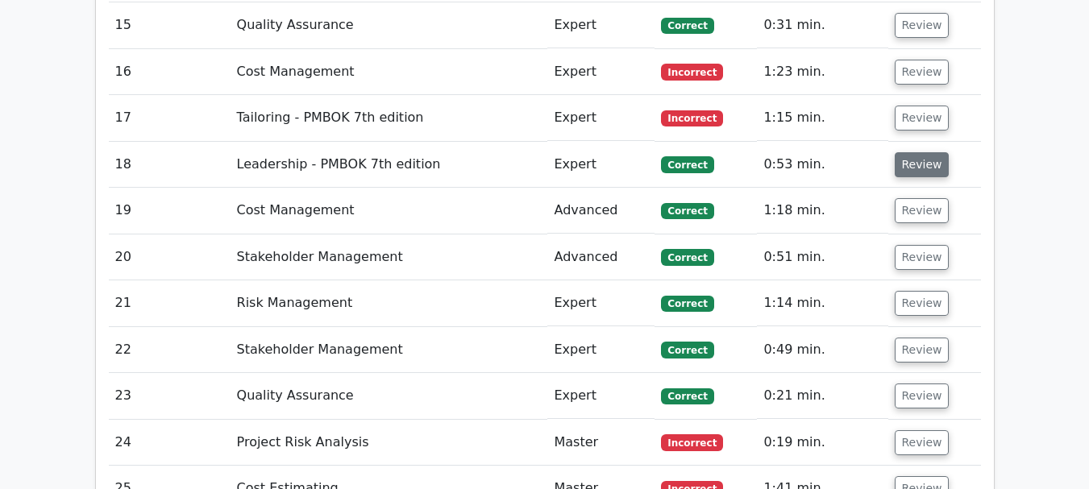
click at [912, 152] on button "Review" at bounding box center [922, 164] width 55 height 25
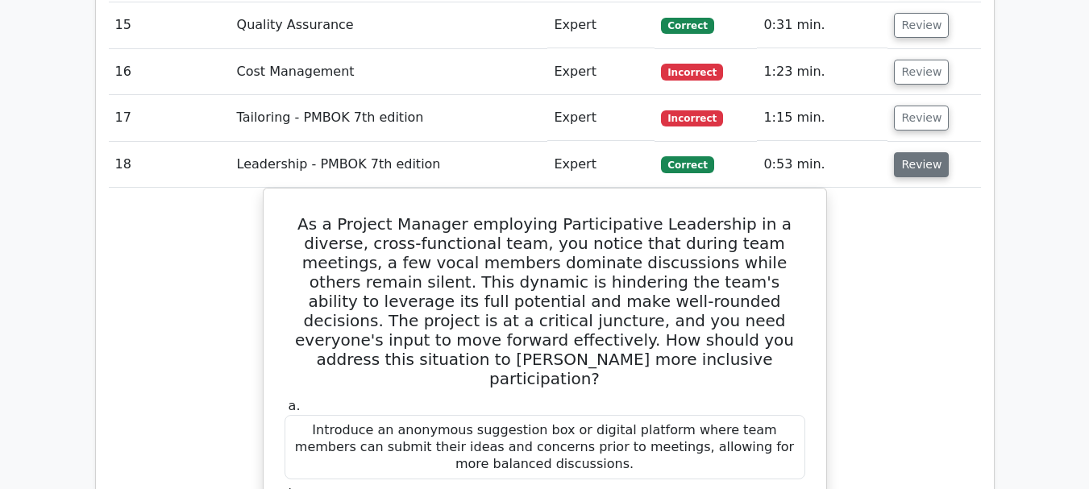
click at [916, 152] on button "Review" at bounding box center [921, 164] width 55 height 25
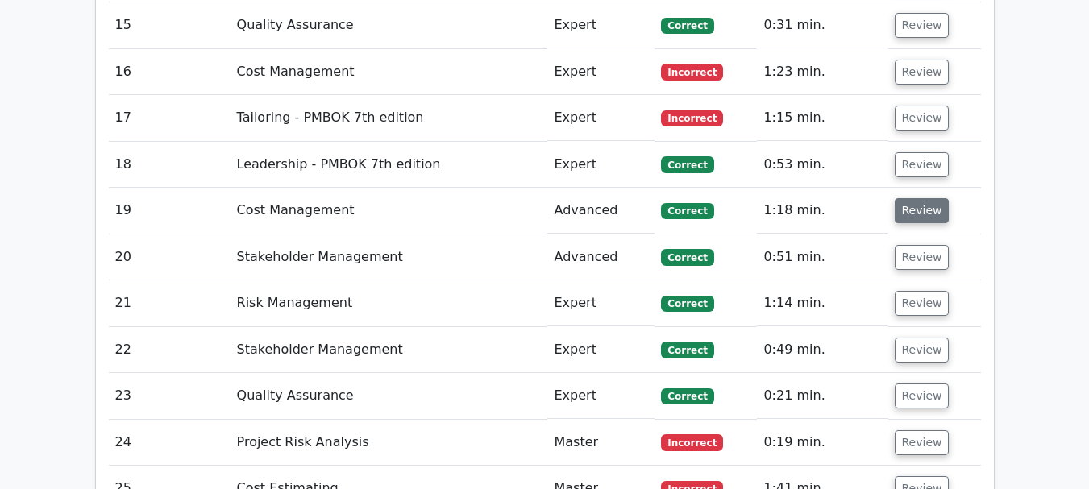
click at [918, 198] on button "Review" at bounding box center [922, 210] width 55 height 25
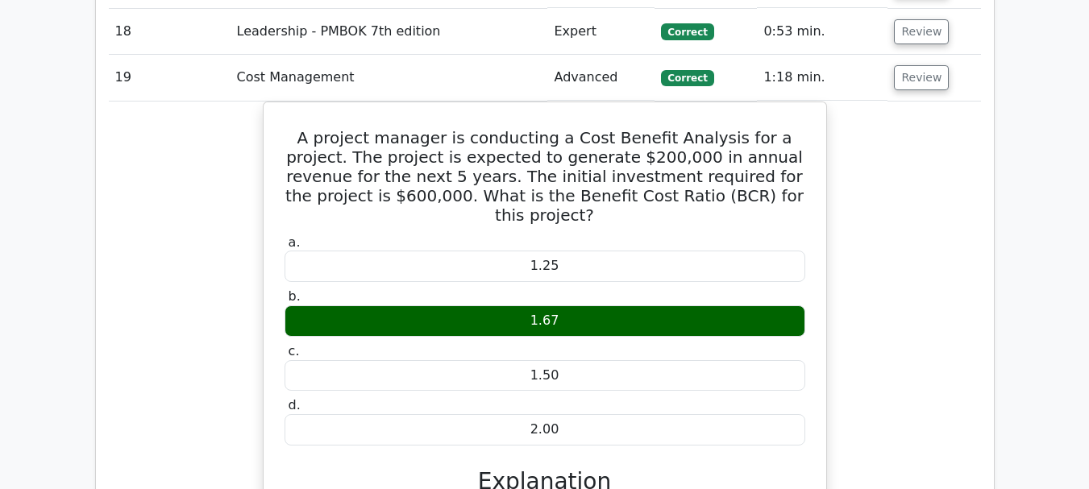
scroll to position [2901, 0]
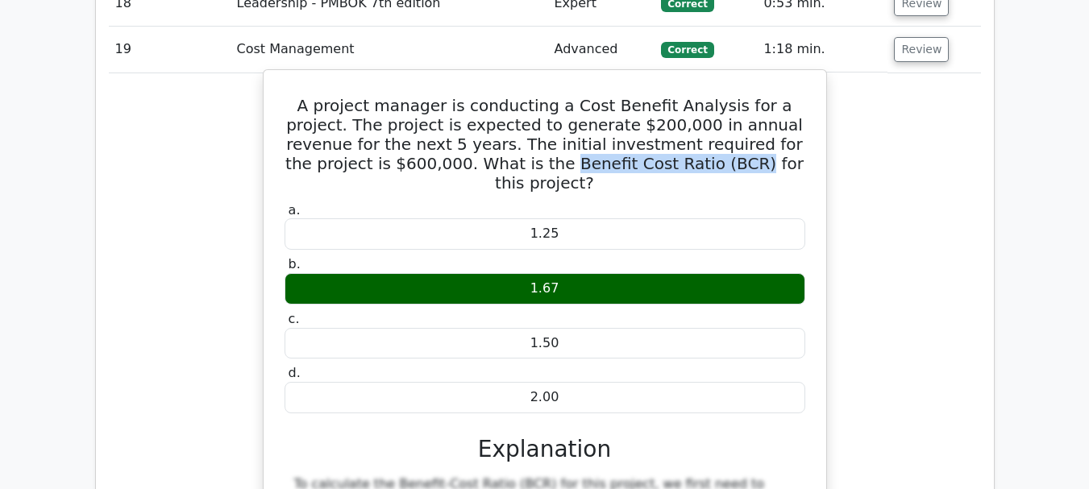
drag, startPoint x: 444, startPoint y: 89, endPoint x: 617, endPoint y: 93, distance: 173.3
click at [617, 96] on h5 "A project manager is conducting a Cost Benefit Analysis for a project. The proj…" at bounding box center [545, 144] width 524 height 97
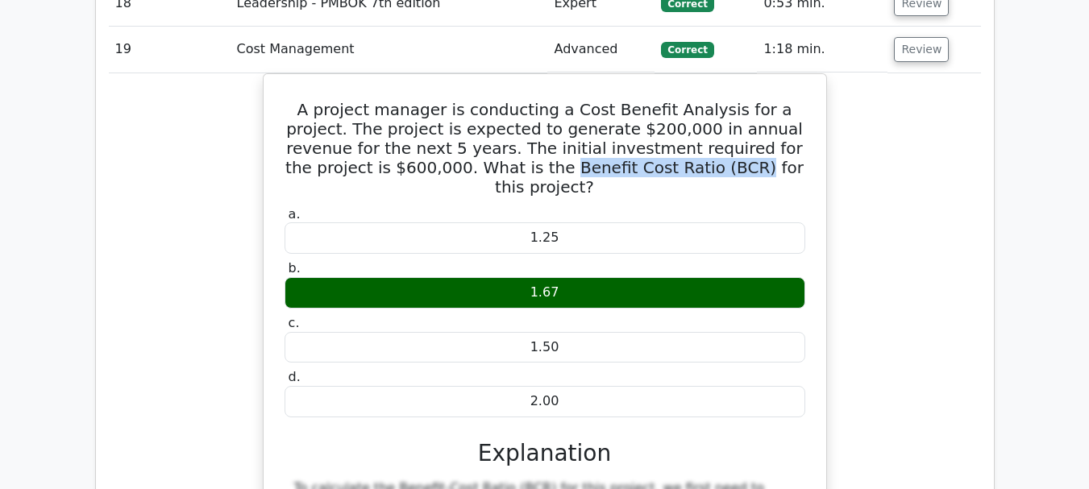
scroll to position [2821, 0]
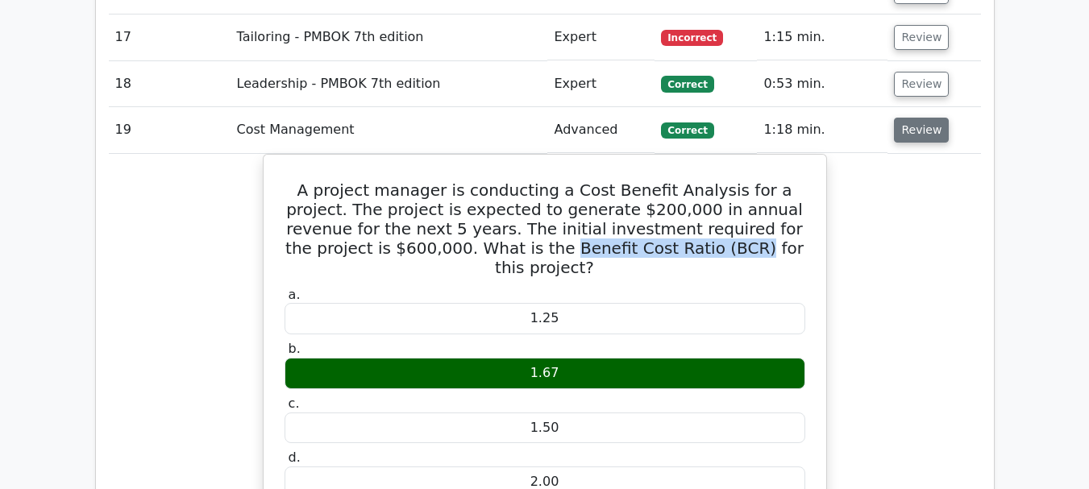
click at [920, 118] on button "Review" at bounding box center [921, 130] width 55 height 25
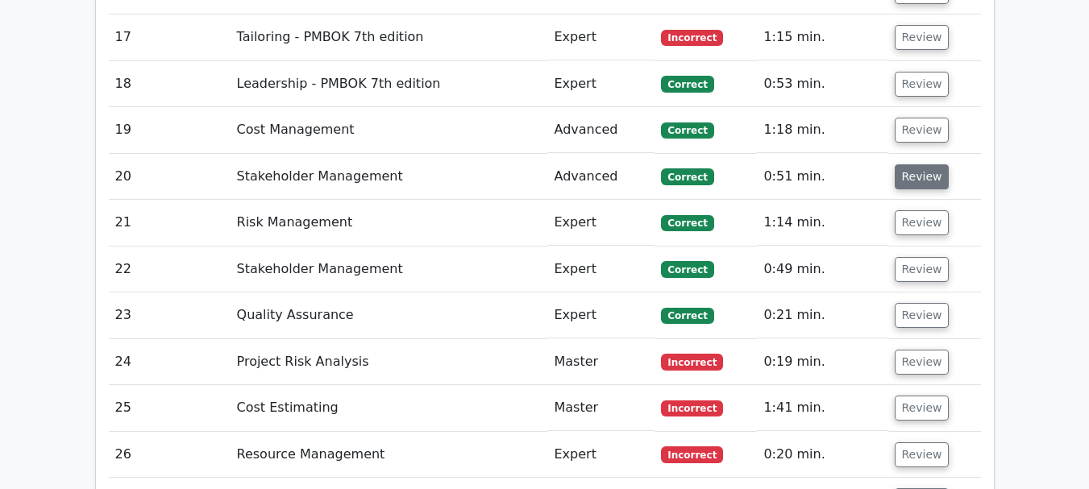
click at [905, 164] on button "Review" at bounding box center [922, 176] width 55 height 25
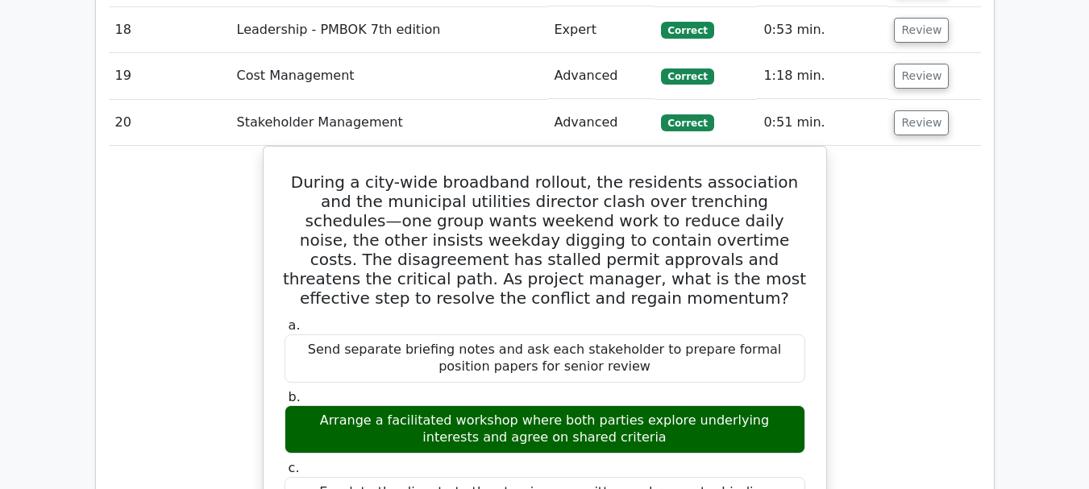
scroll to position [2901, 0]
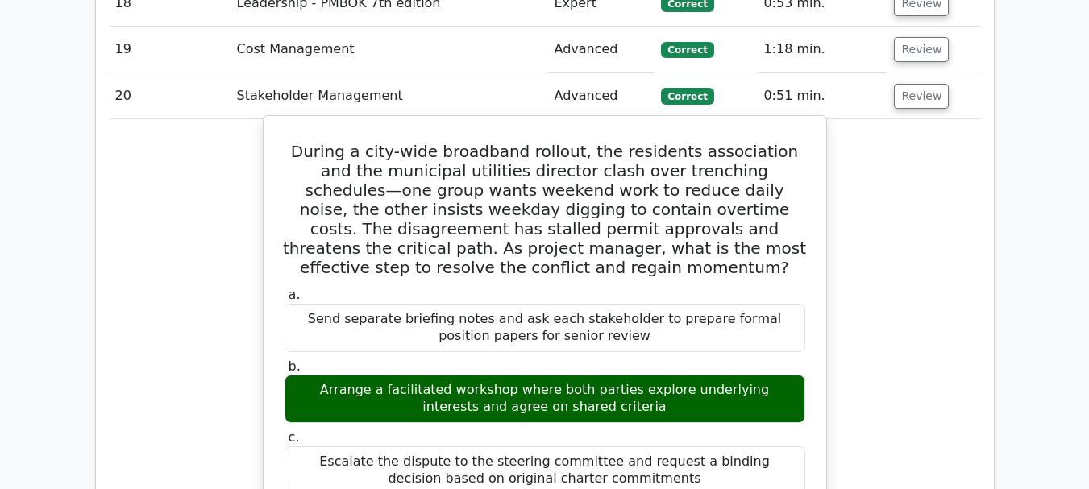
click at [600, 142] on h5 "During a city-wide broadband rollout, the residents association and the municip…" at bounding box center [545, 209] width 524 height 135
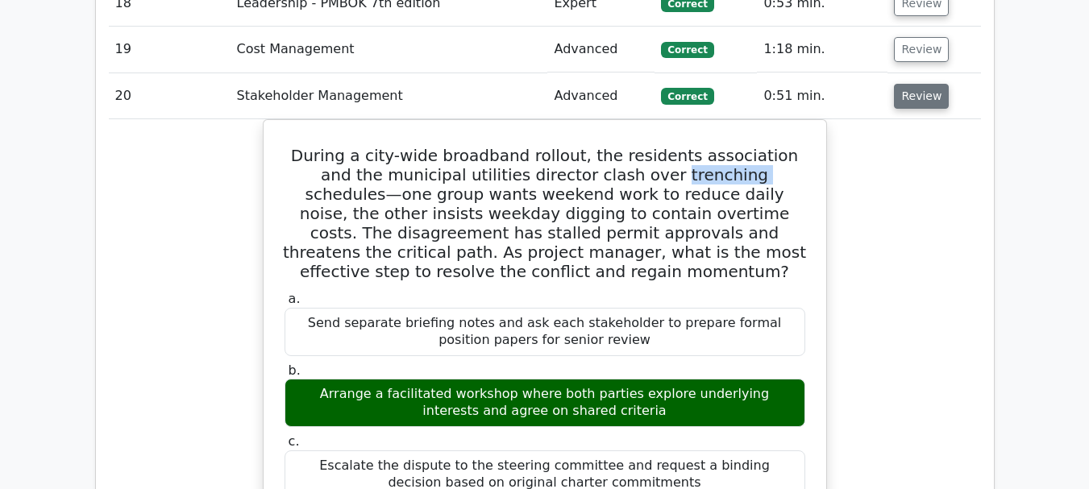
click at [917, 84] on button "Review" at bounding box center [921, 96] width 55 height 25
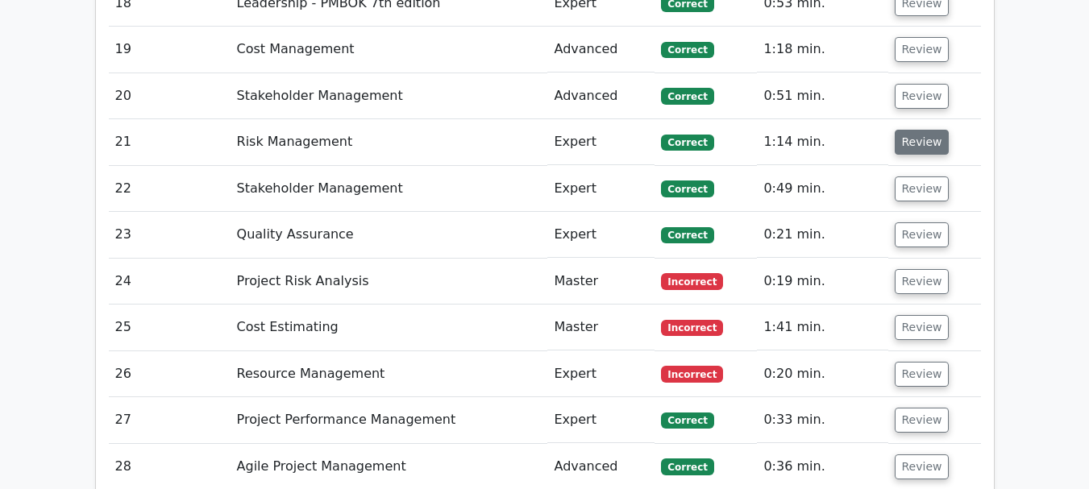
click at [915, 130] on button "Review" at bounding box center [922, 142] width 55 height 25
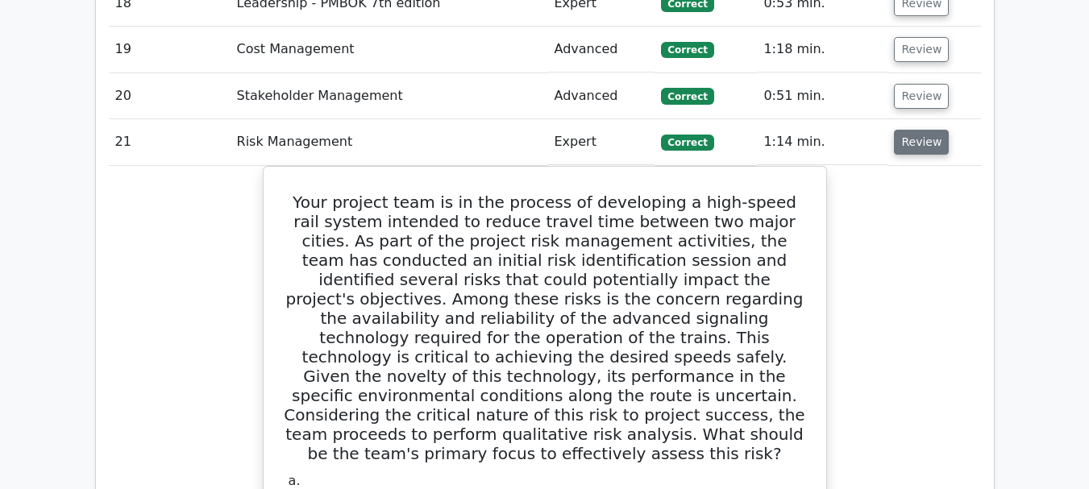
click at [916, 130] on button "Review" at bounding box center [921, 142] width 55 height 25
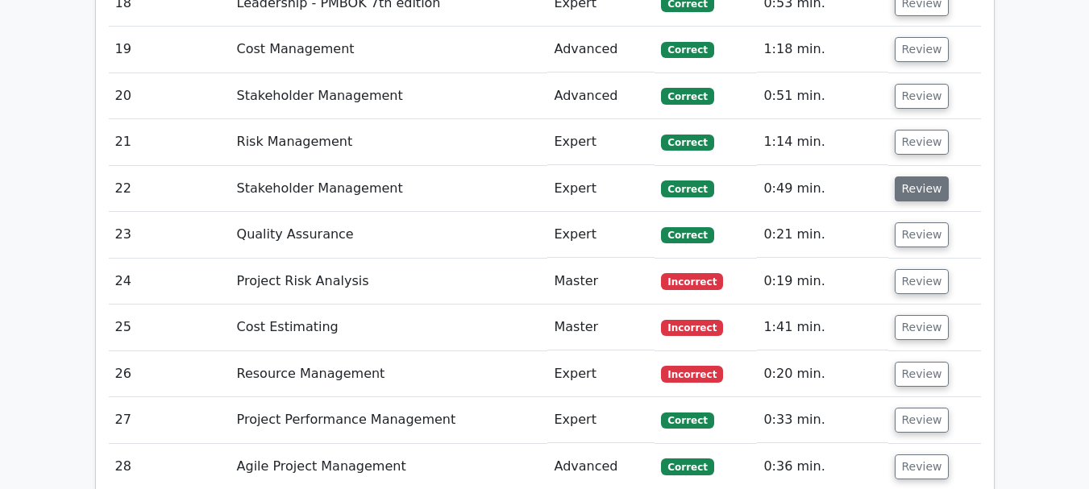
click at [914, 176] on button "Review" at bounding box center [922, 188] width 55 height 25
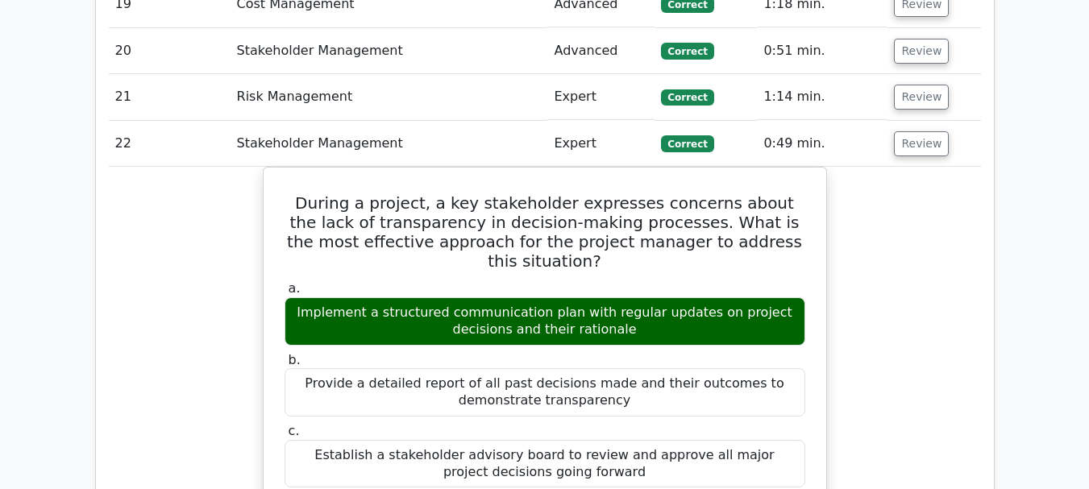
scroll to position [2982, 0]
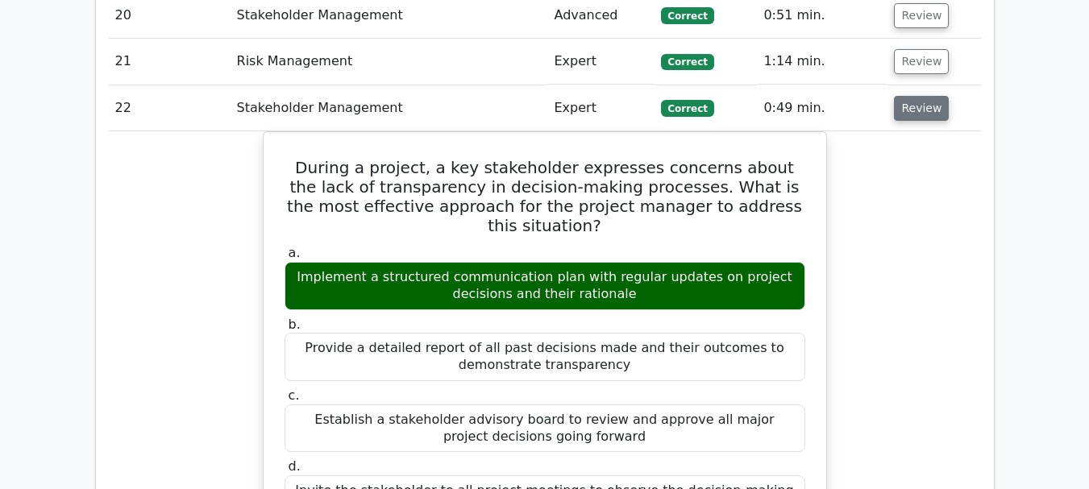
click at [916, 96] on button "Review" at bounding box center [921, 108] width 55 height 25
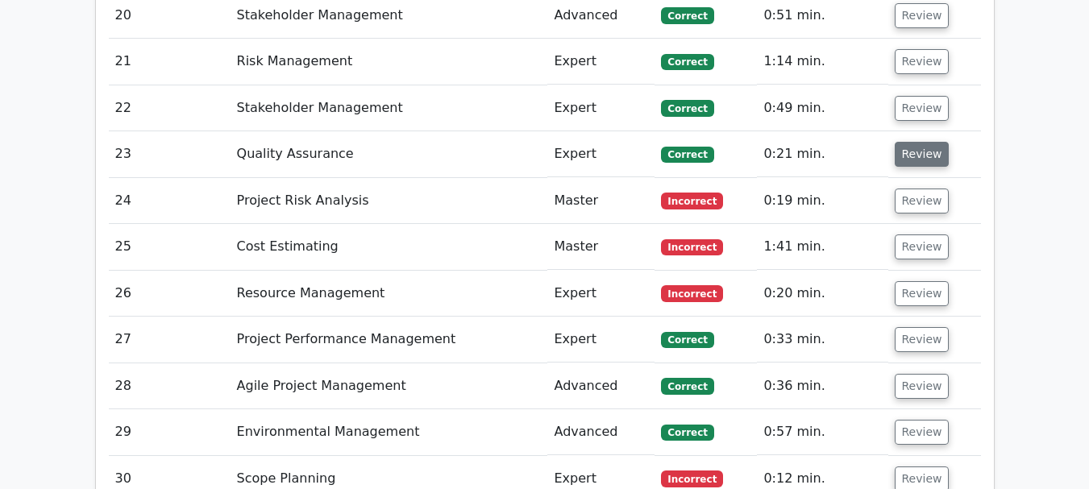
click at [911, 142] on button "Review" at bounding box center [922, 154] width 55 height 25
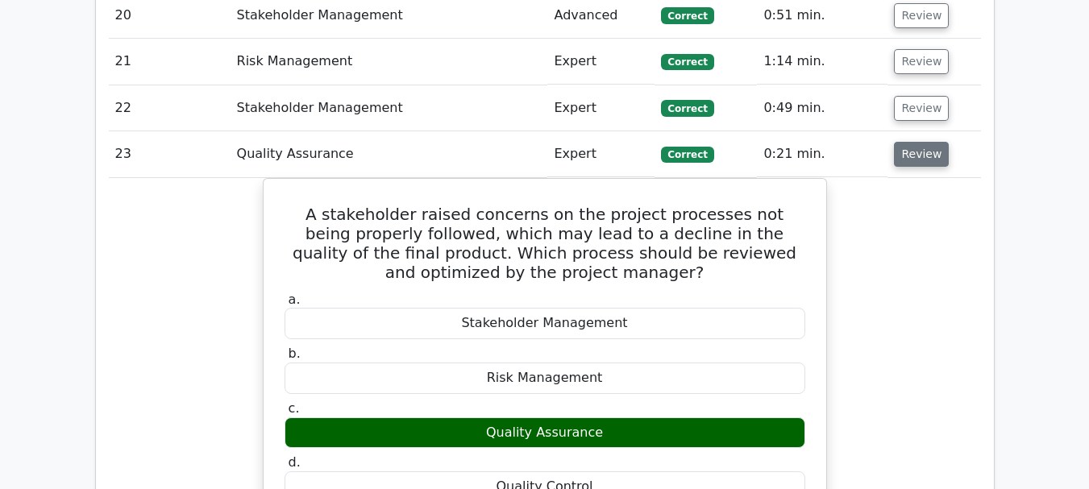
click at [913, 142] on button "Review" at bounding box center [921, 154] width 55 height 25
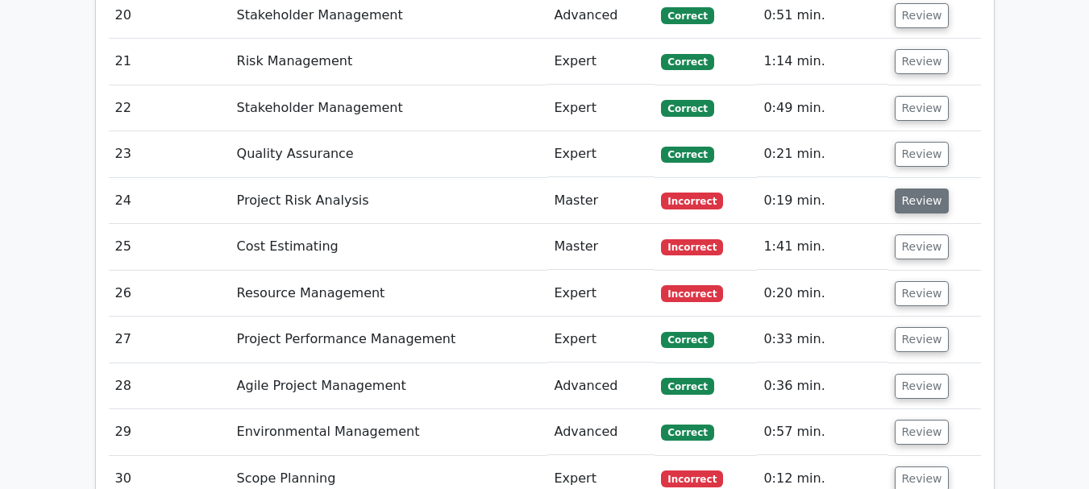
click at [919, 189] on button "Review" at bounding box center [922, 201] width 55 height 25
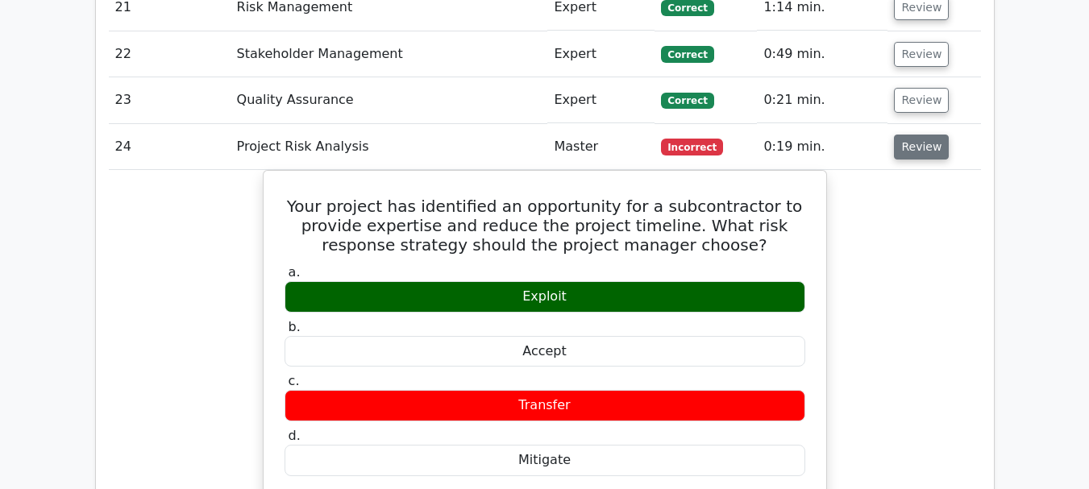
scroll to position [3062, 0]
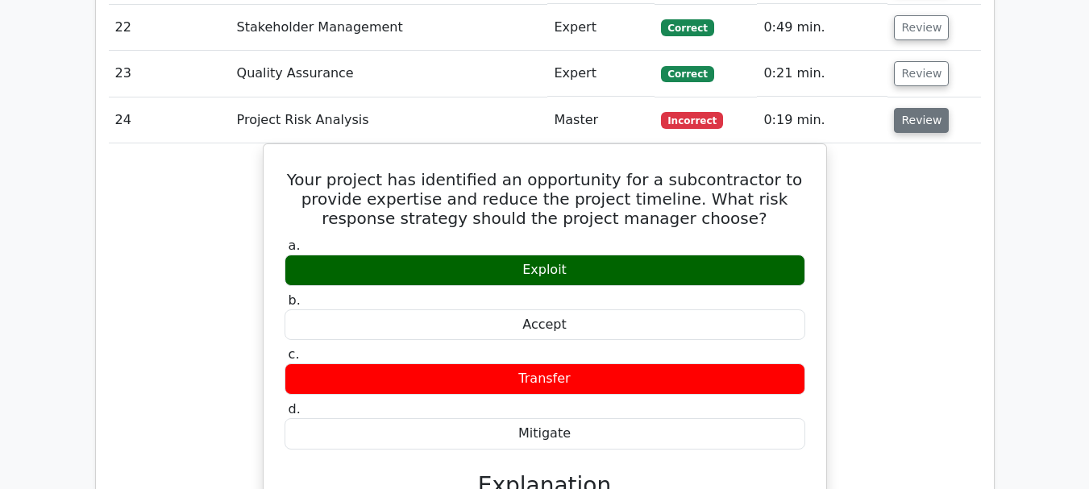
click at [920, 108] on button "Review" at bounding box center [921, 120] width 55 height 25
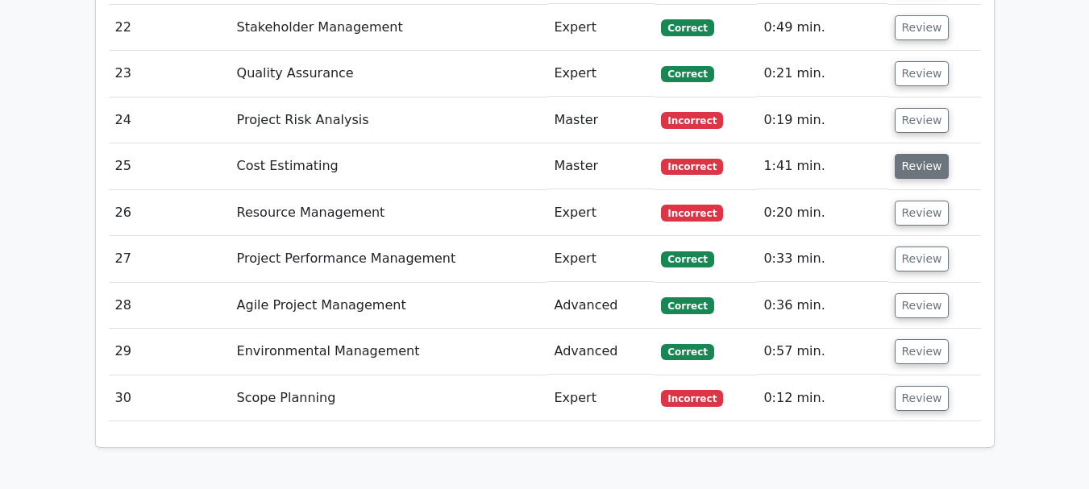
click at [920, 154] on button "Review" at bounding box center [922, 166] width 55 height 25
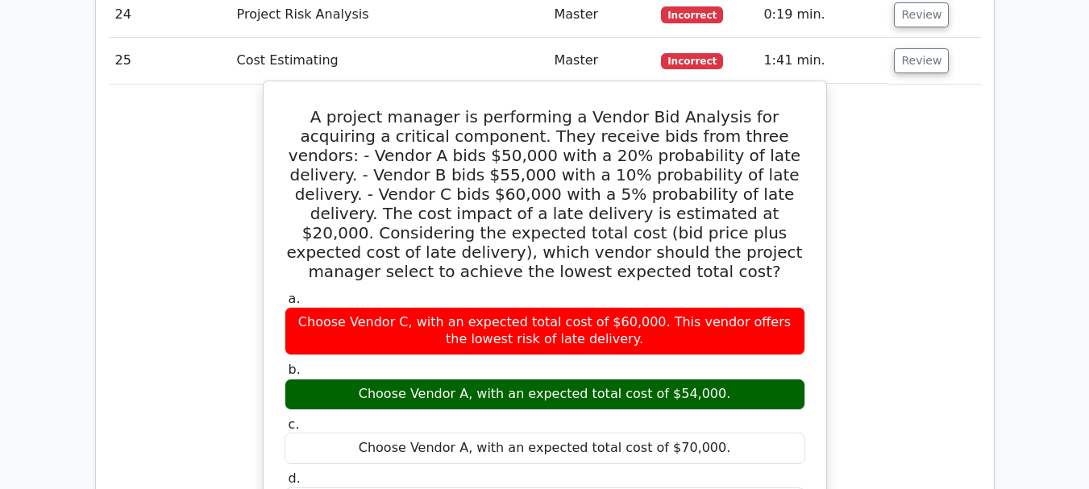
scroll to position [3143, 0]
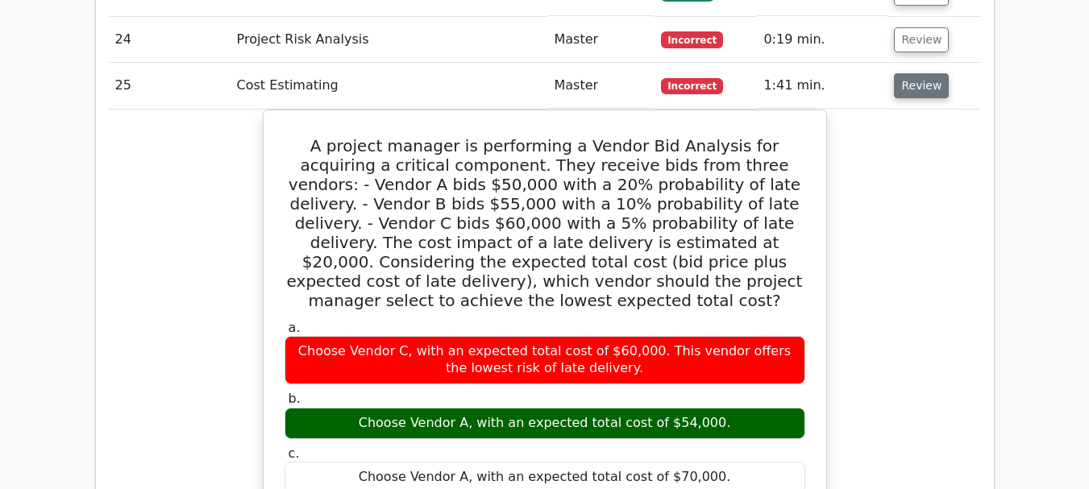
click at [926, 73] on button "Review" at bounding box center [921, 85] width 55 height 25
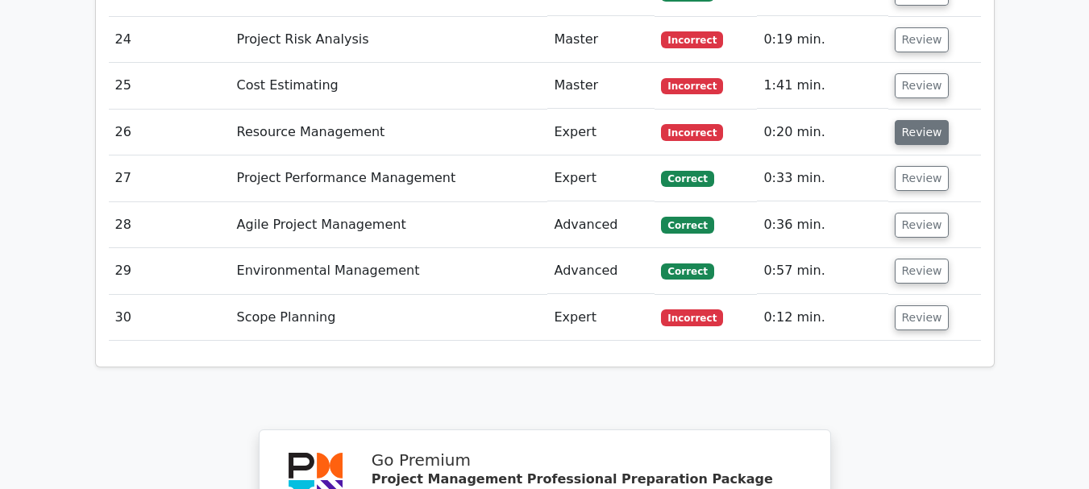
click at [919, 120] on button "Review" at bounding box center [922, 132] width 55 height 25
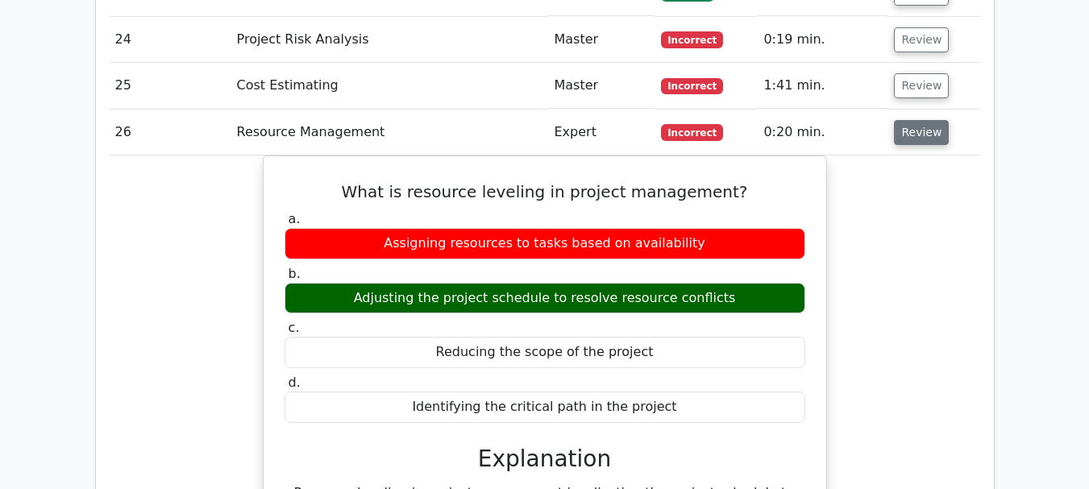
click at [920, 120] on button "Review" at bounding box center [921, 132] width 55 height 25
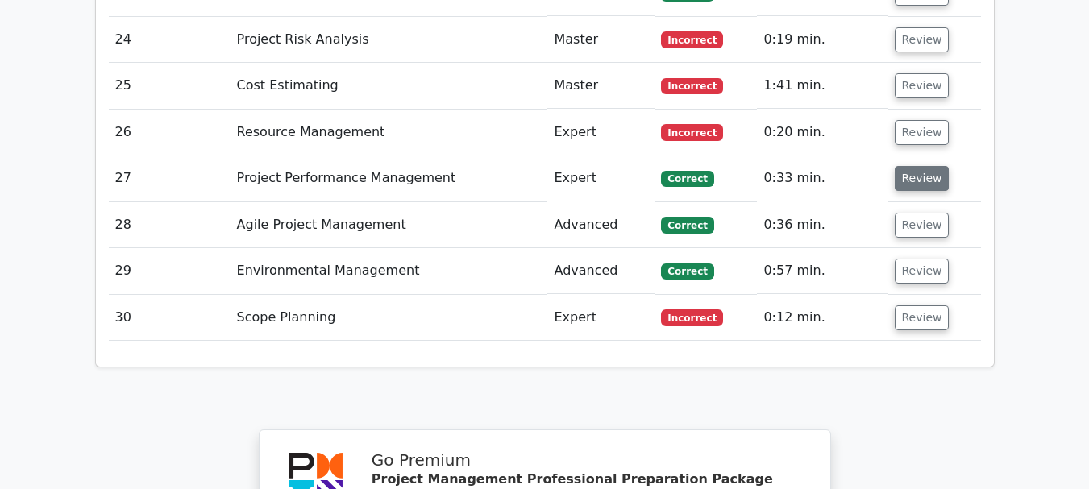
click at [924, 166] on button "Review" at bounding box center [922, 178] width 55 height 25
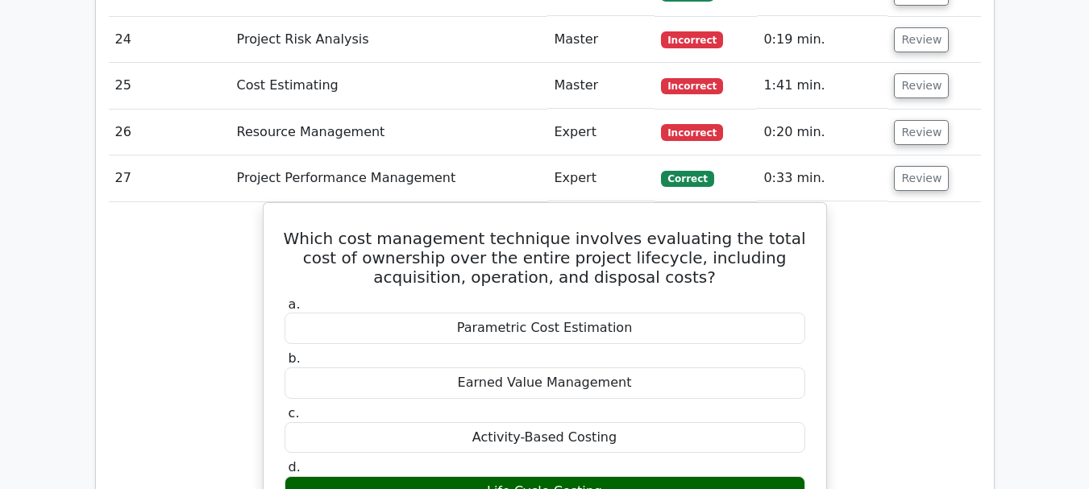
scroll to position [3224, 0]
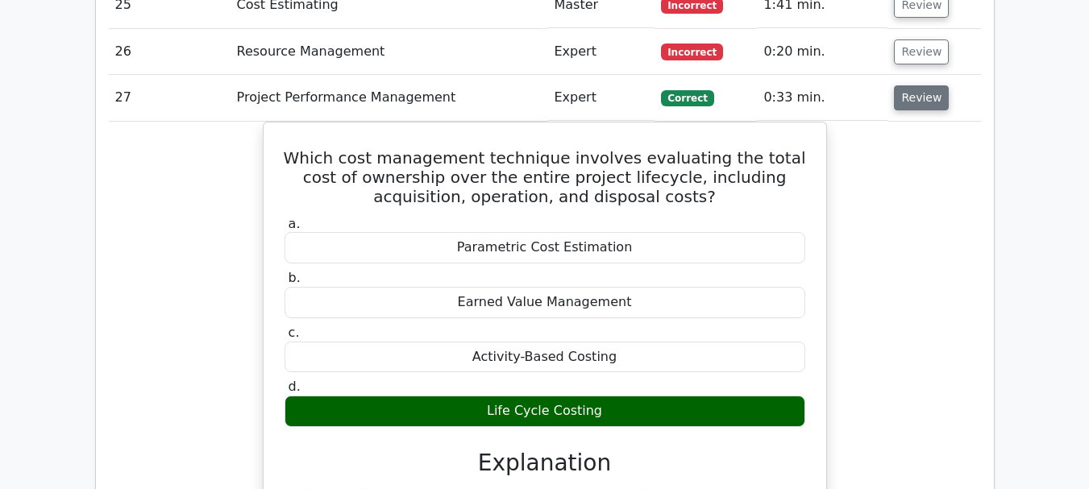
click at [928, 85] on button "Review" at bounding box center [921, 97] width 55 height 25
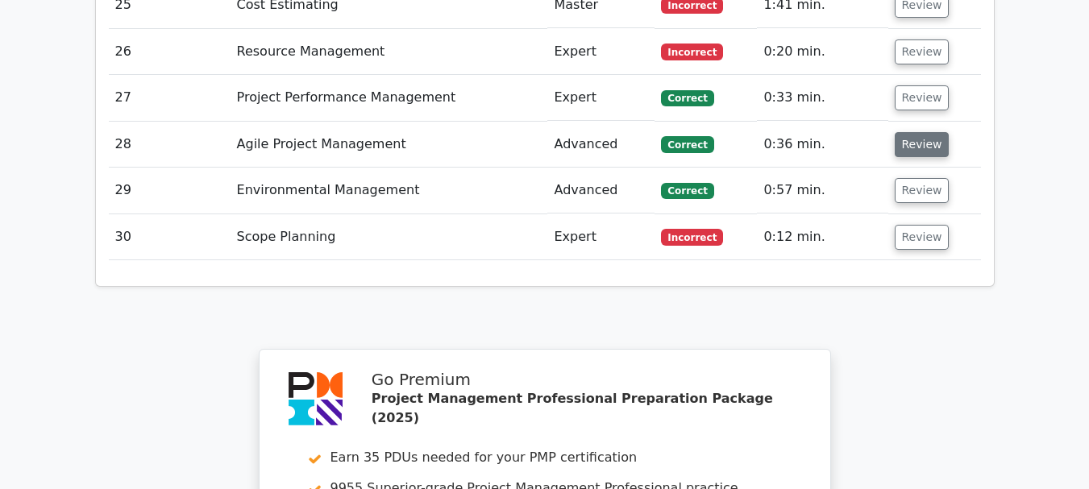
click at [918, 132] on button "Review" at bounding box center [922, 144] width 55 height 25
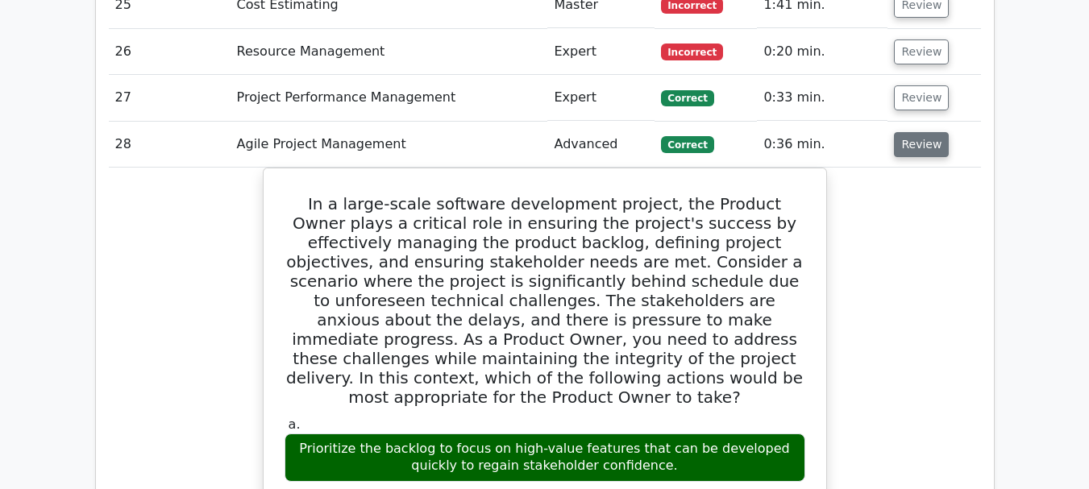
click at [920, 132] on button "Review" at bounding box center [921, 144] width 55 height 25
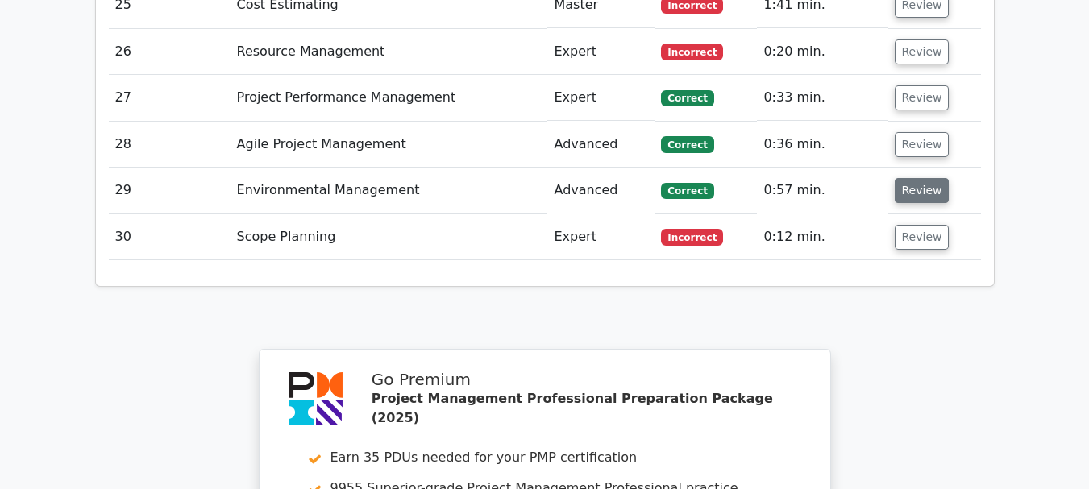
click at [918, 178] on button "Review" at bounding box center [922, 190] width 55 height 25
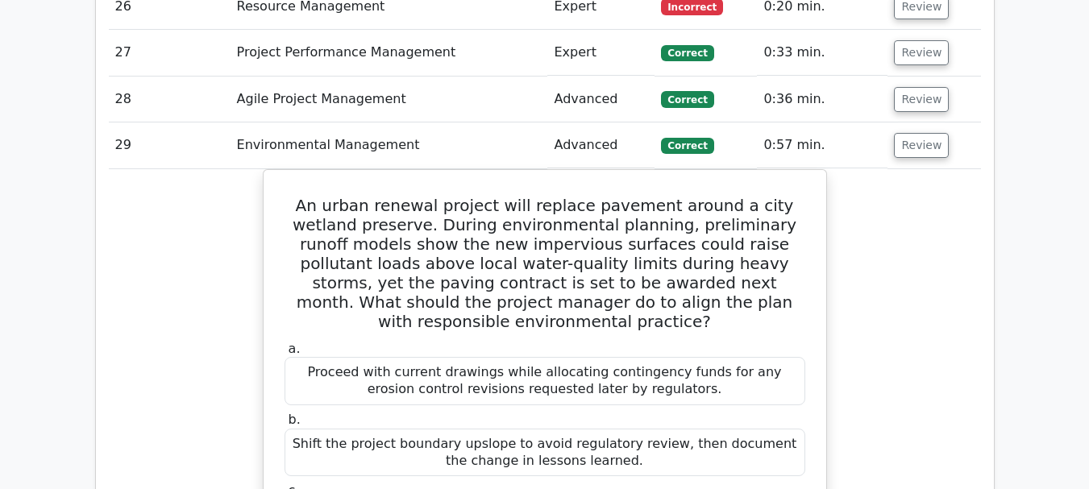
scroll to position [3304, 0]
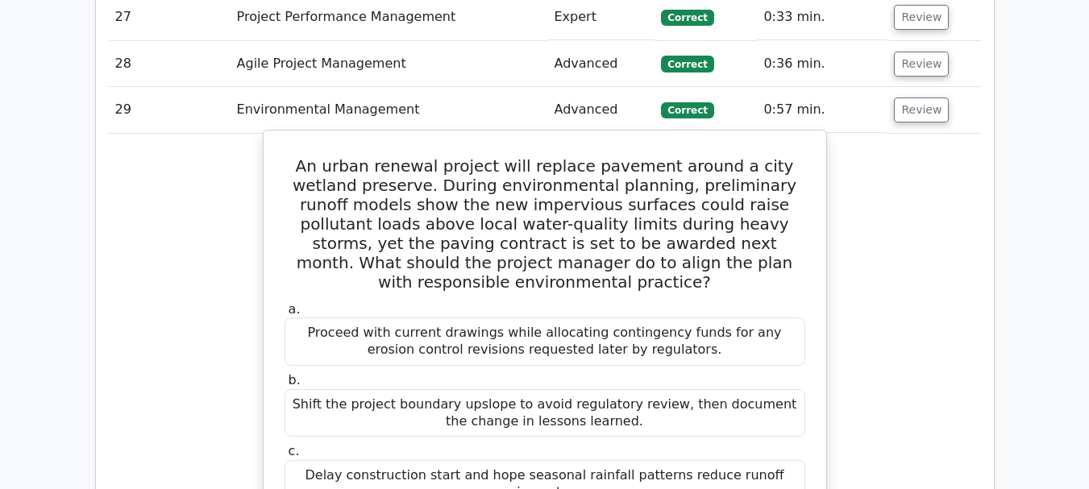
click at [597, 156] on h5 "An urban renewal project will replace pavement around a city wetland preserve. …" at bounding box center [545, 223] width 524 height 135
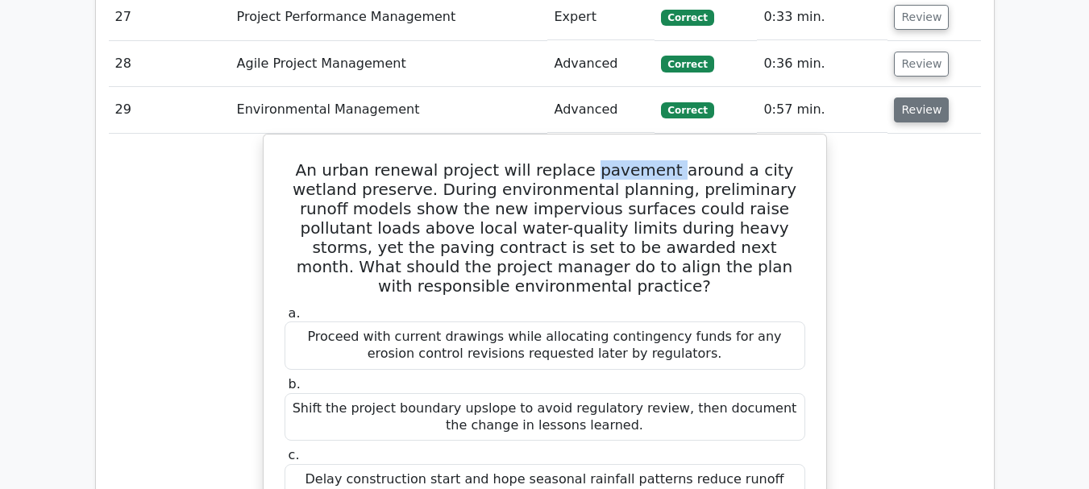
click at [916, 98] on button "Review" at bounding box center [921, 110] width 55 height 25
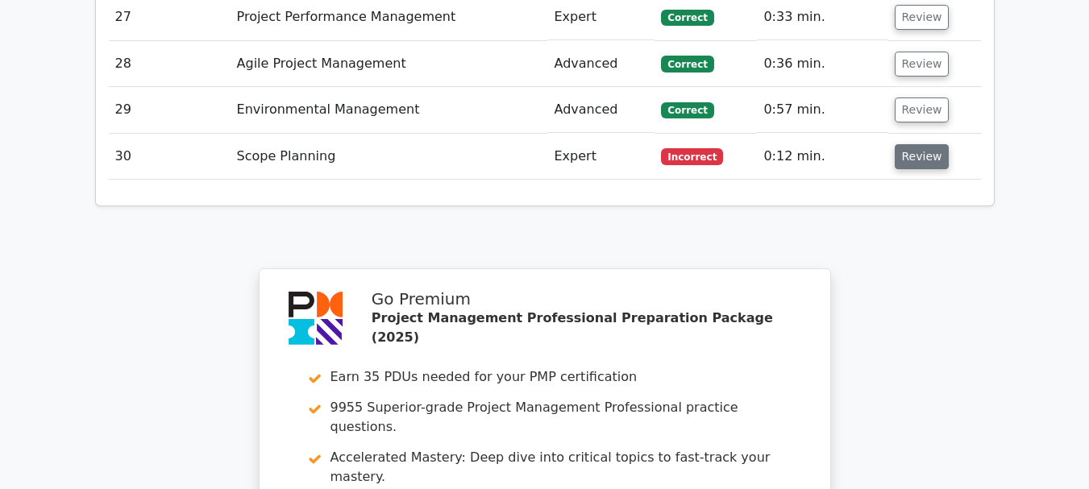
click at [914, 144] on button "Review" at bounding box center [922, 156] width 55 height 25
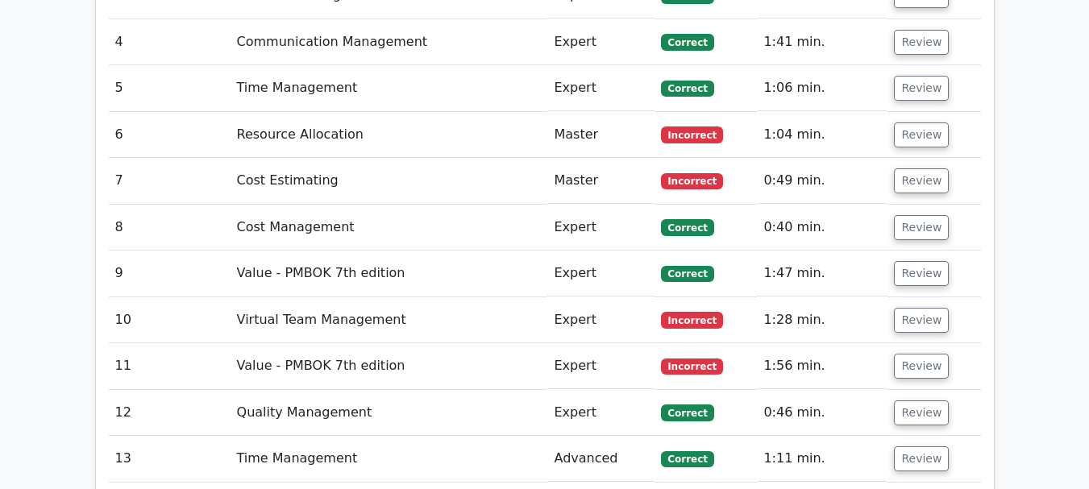
scroll to position [2256, 0]
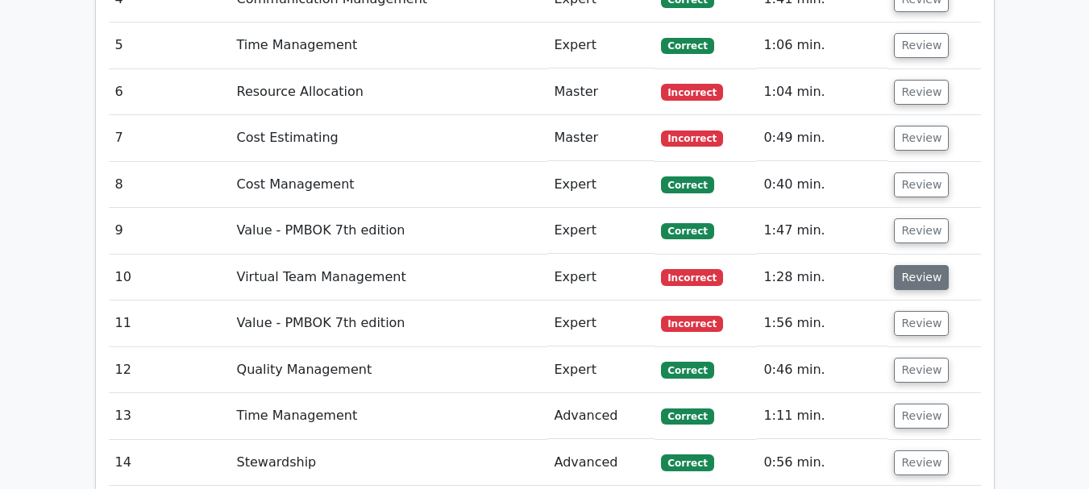
click at [919, 265] on button "Review" at bounding box center [921, 277] width 55 height 25
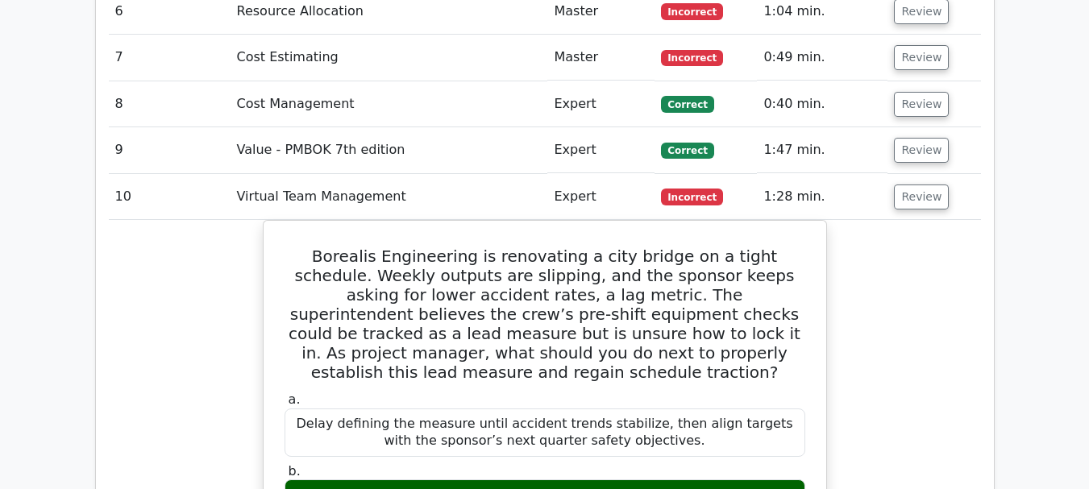
scroll to position [2418, 0]
